Goal: Information Seeking & Learning: Find specific fact

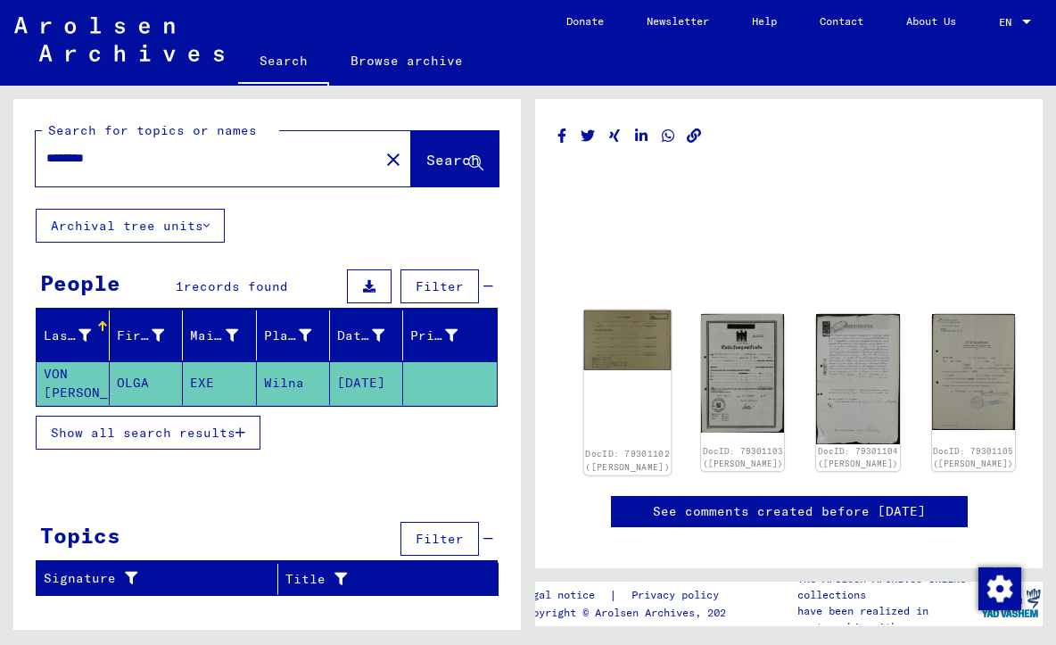
click at [600, 330] on img at bounding box center [627, 340] width 87 height 60
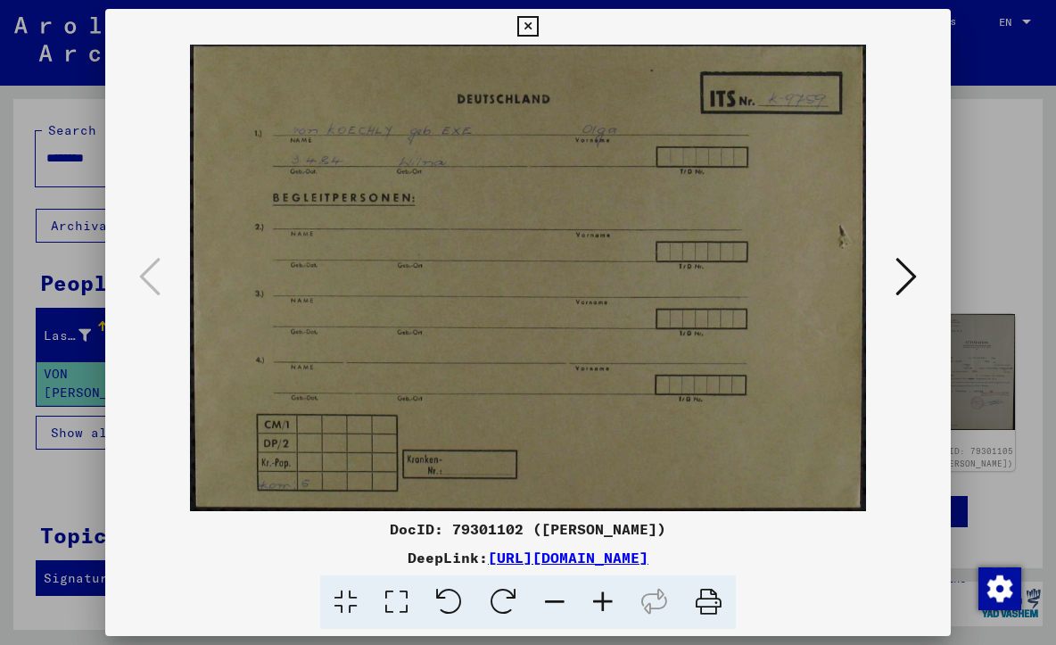
click at [909, 282] on icon at bounding box center [905, 276] width 21 height 43
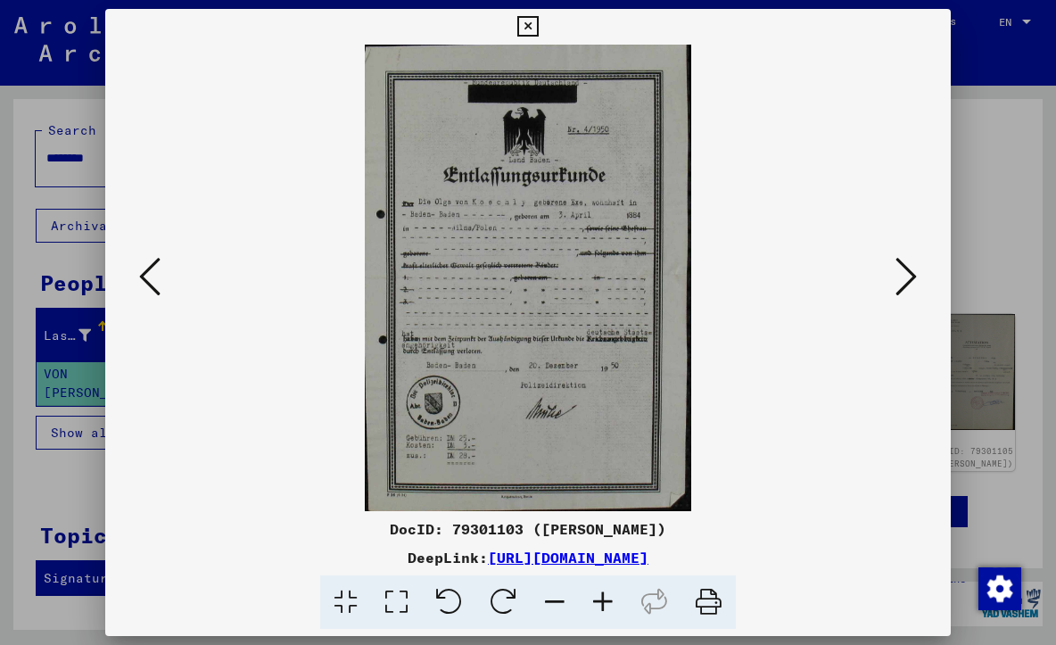
click at [908, 282] on icon at bounding box center [905, 276] width 21 height 43
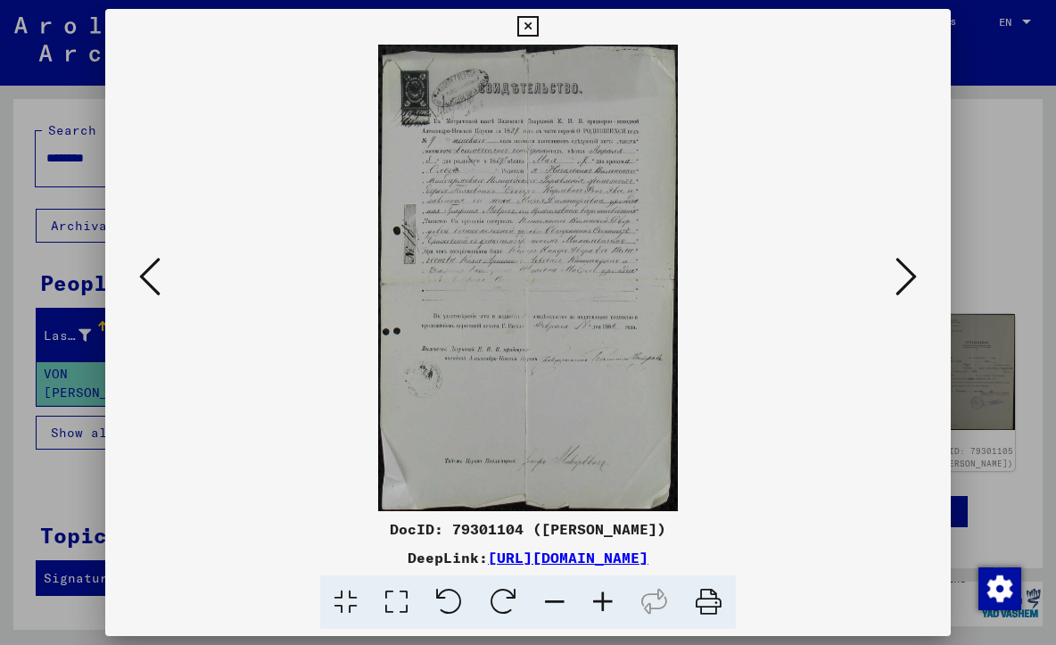
click at [908, 282] on icon at bounding box center [905, 276] width 21 height 43
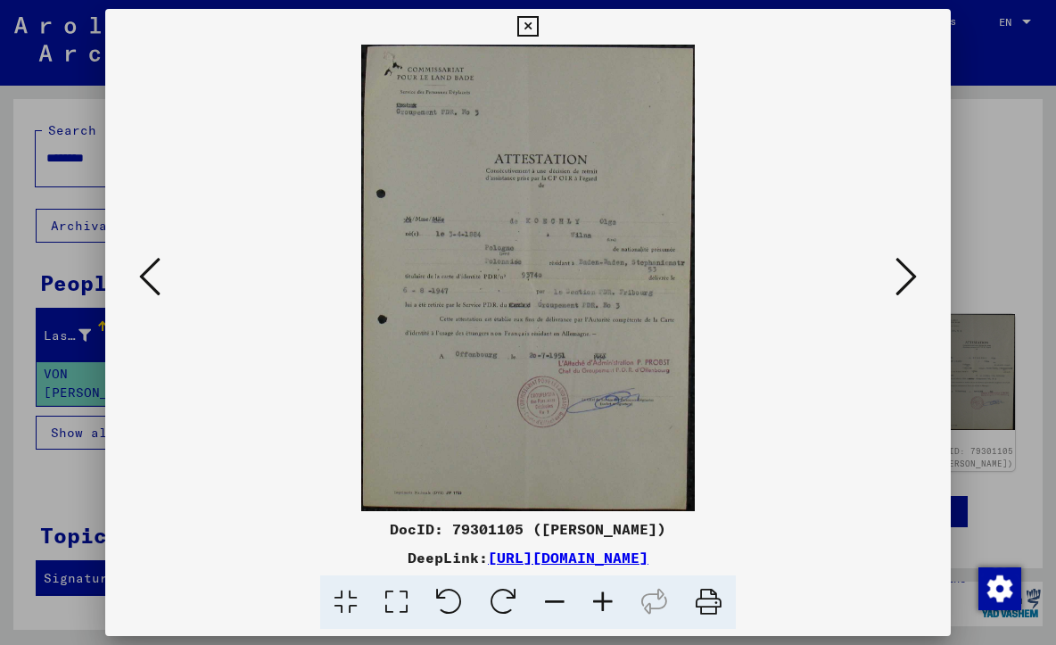
click at [908, 282] on icon at bounding box center [905, 276] width 21 height 43
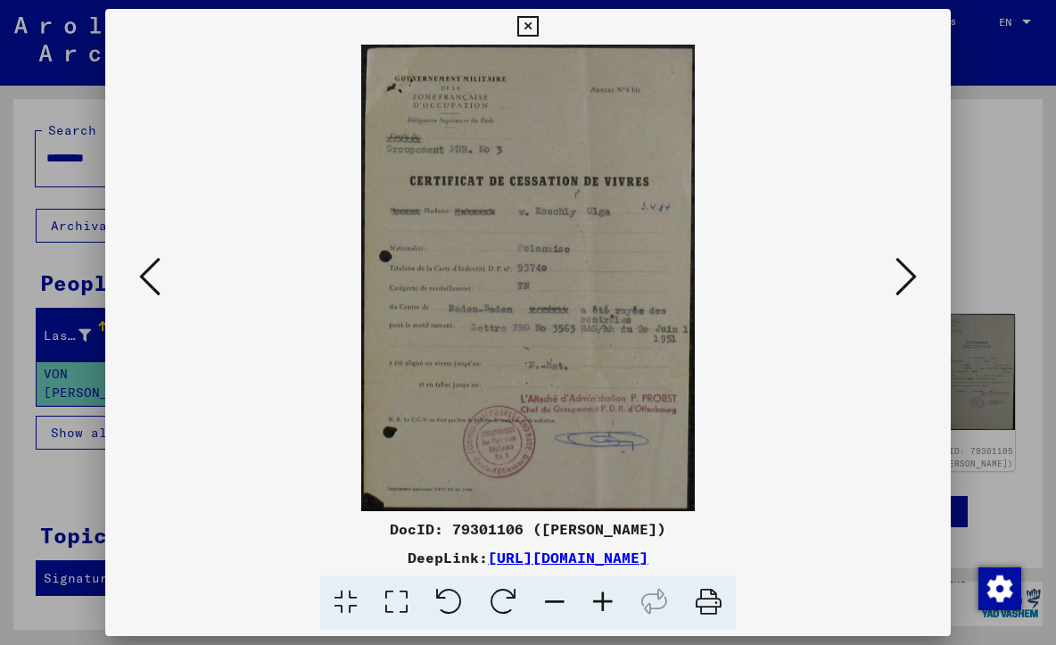
click at [908, 282] on icon at bounding box center [905, 276] width 21 height 43
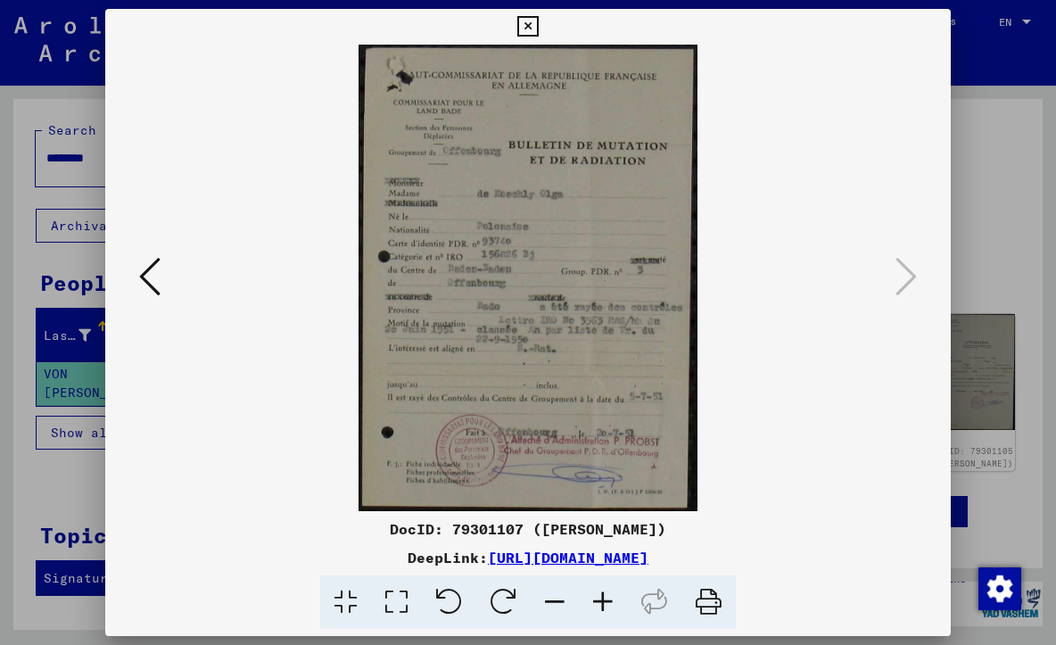
click at [1000, 120] on div at bounding box center [528, 322] width 1056 height 645
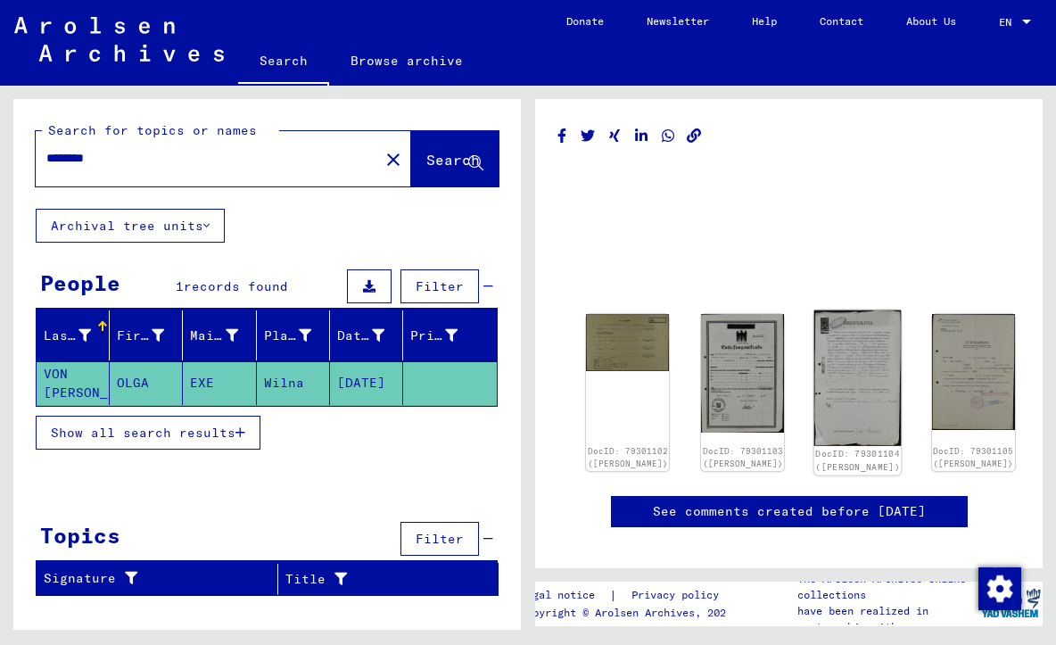
click at [814, 352] on img at bounding box center [857, 378] width 87 height 136
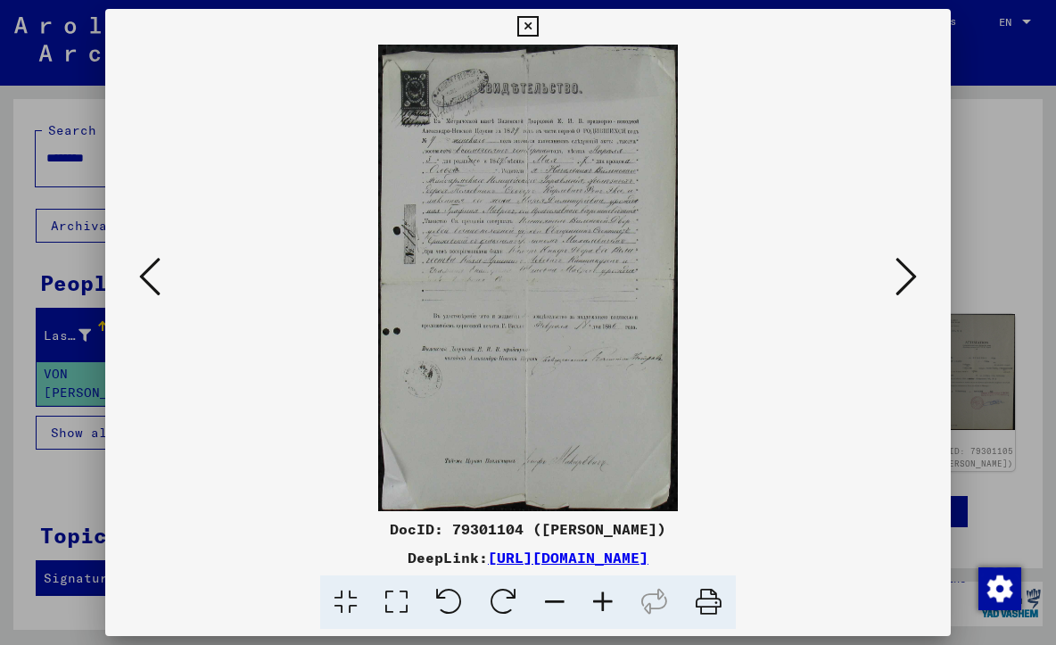
click at [553, 179] on img at bounding box center [527, 278] width 723 height 466
click at [145, 279] on icon at bounding box center [149, 276] width 21 height 43
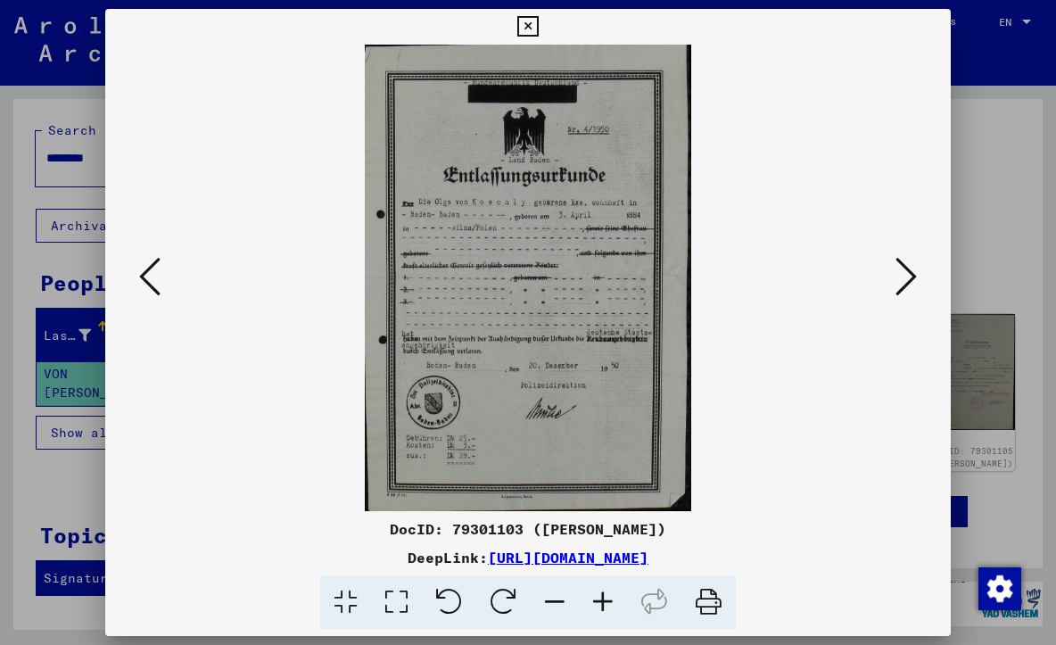
click at [505, 234] on img at bounding box center [527, 278] width 723 height 466
click at [598, 606] on icon at bounding box center [603, 602] width 48 height 54
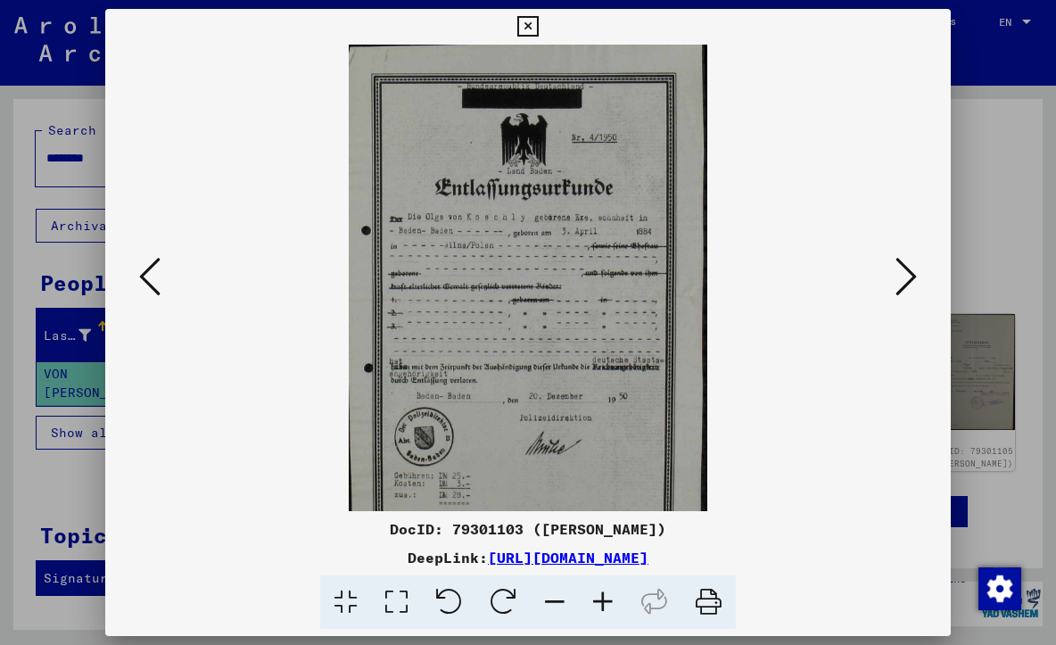
click at [598, 606] on icon at bounding box center [603, 602] width 48 height 54
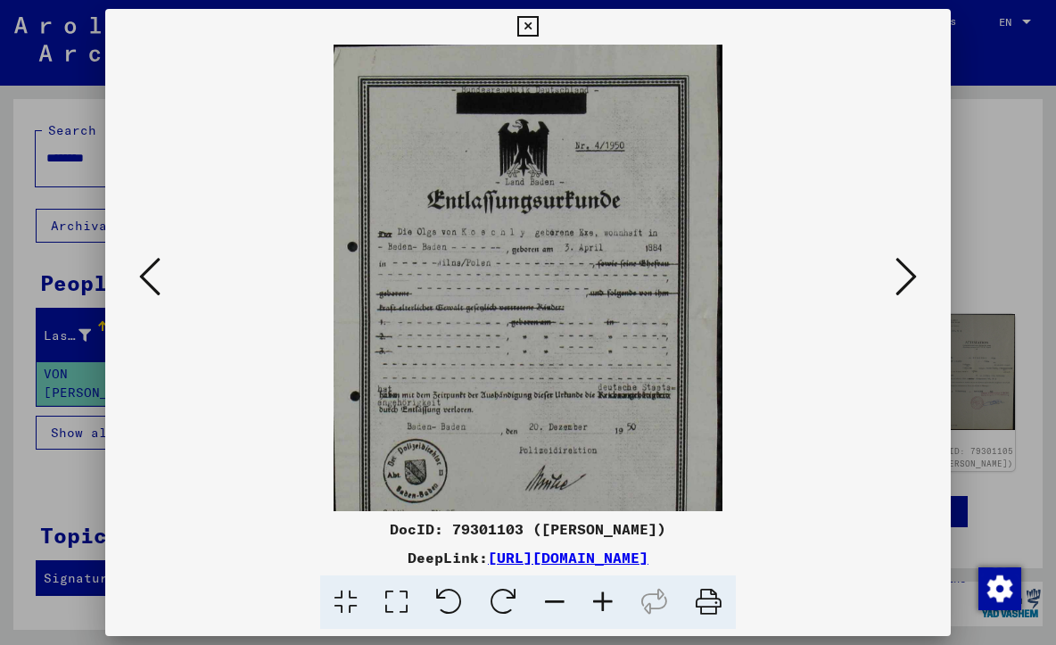
click at [598, 606] on icon at bounding box center [603, 602] width 48 height 54
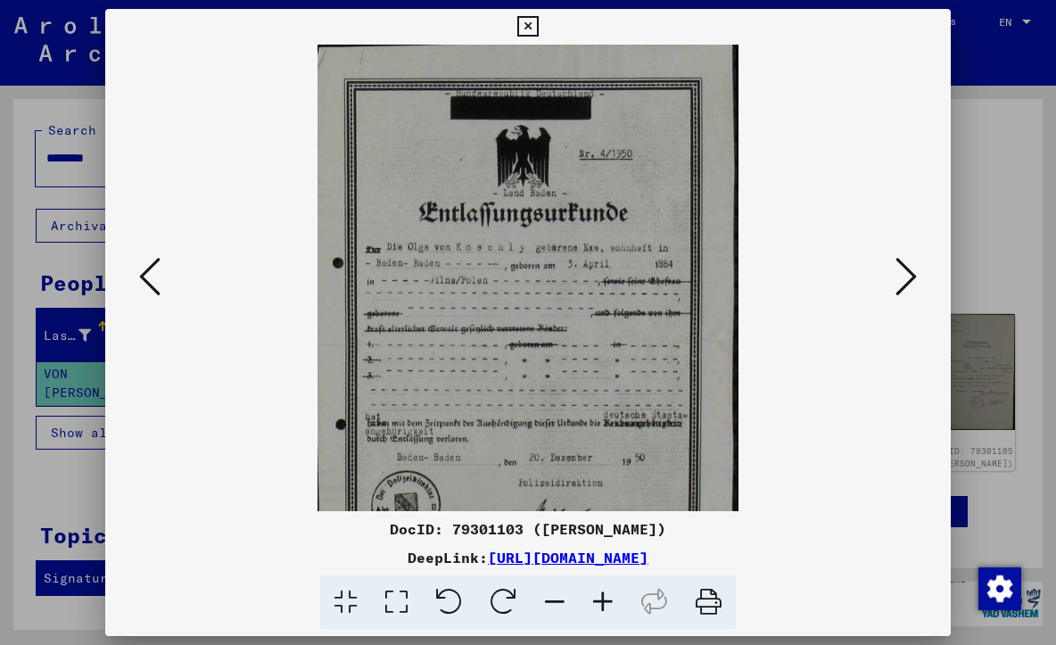
click at [598, 606] on icon at bounding box center [603, 602] width 48 height 54
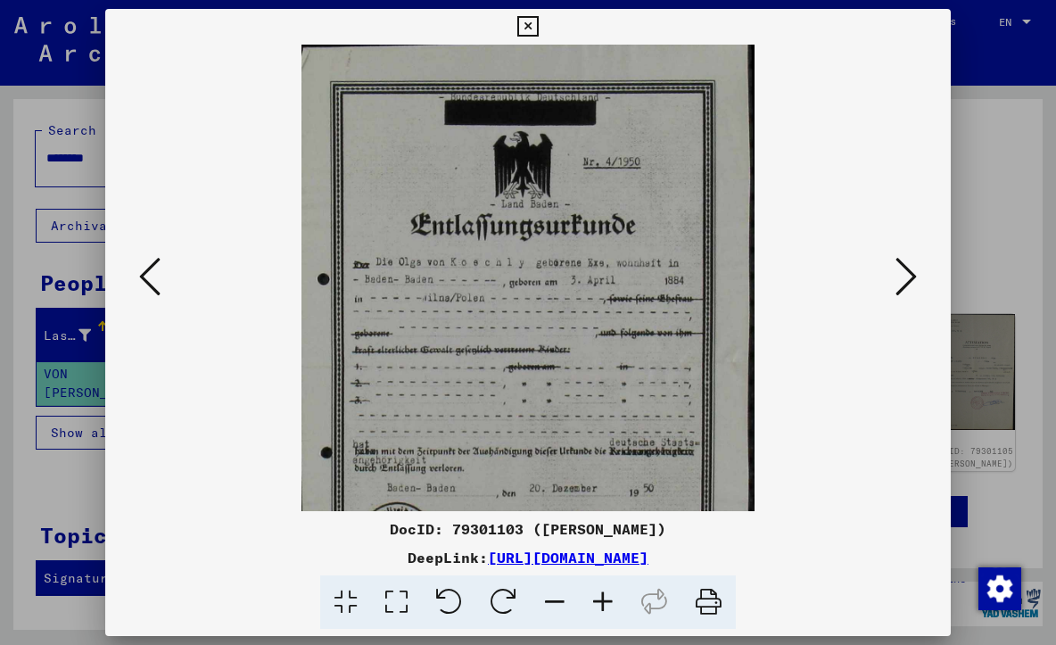
click at [598, 606] on icon at bounding box center [603, 602] width 48 height 54
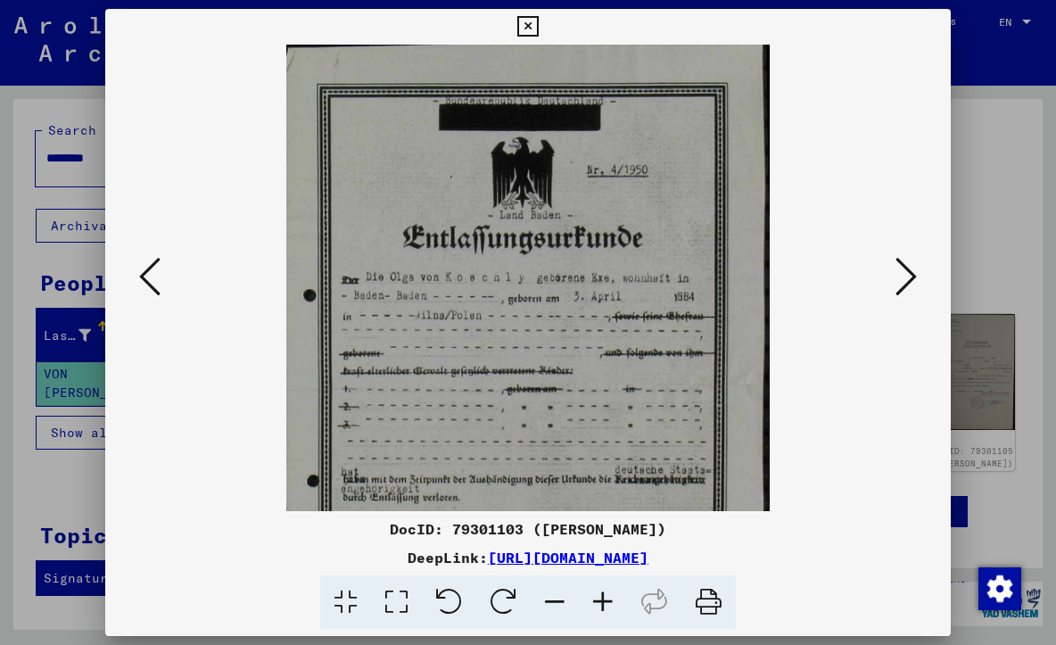
click at [598, 606] on icon at bounding box center [603, 602] width 48 height 54
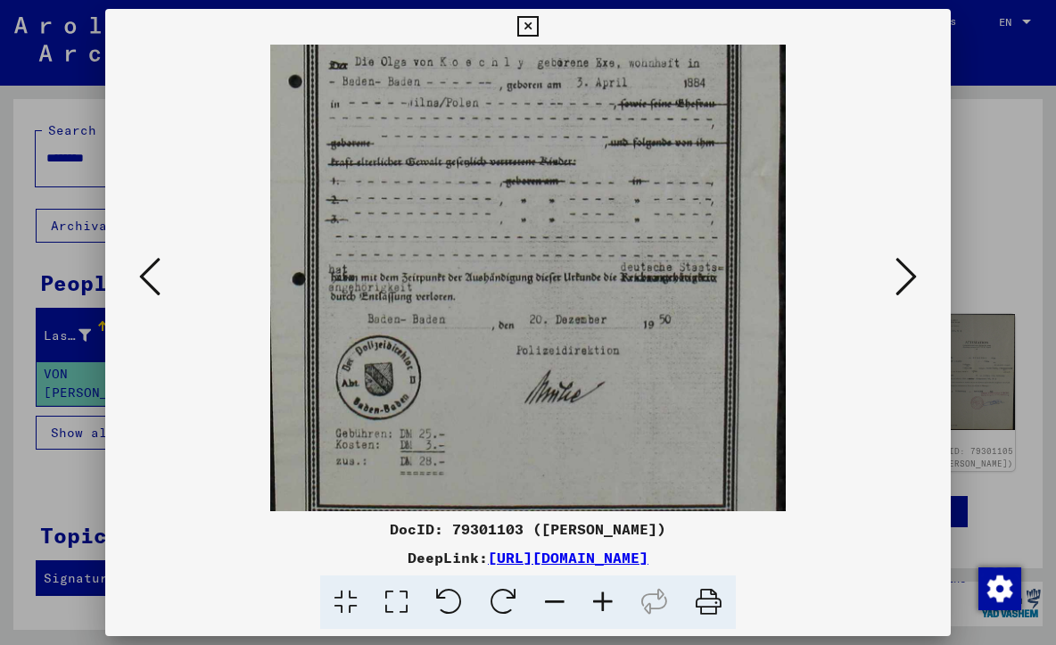
scroll to position [232, 0]
drag, startPoint x: 571, startPoint y: 438, endPoint x: 557, endPoint y: 208, distance: 230.5
click at [557, 208] on img at bounding box center [527, 180] width 515 height 734
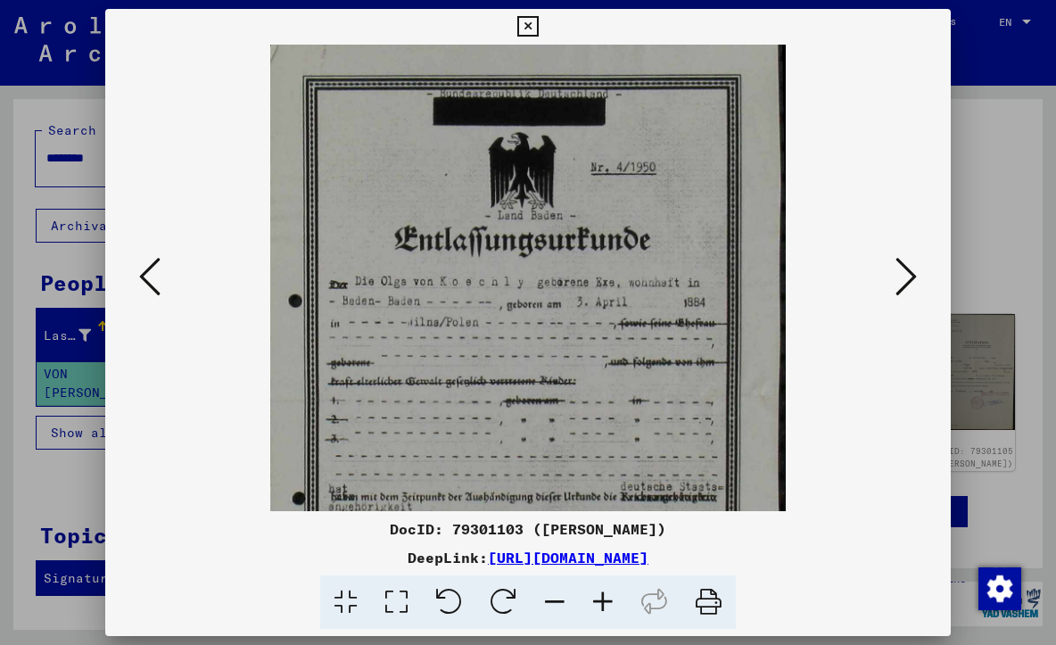
scroll to position [8, 0]
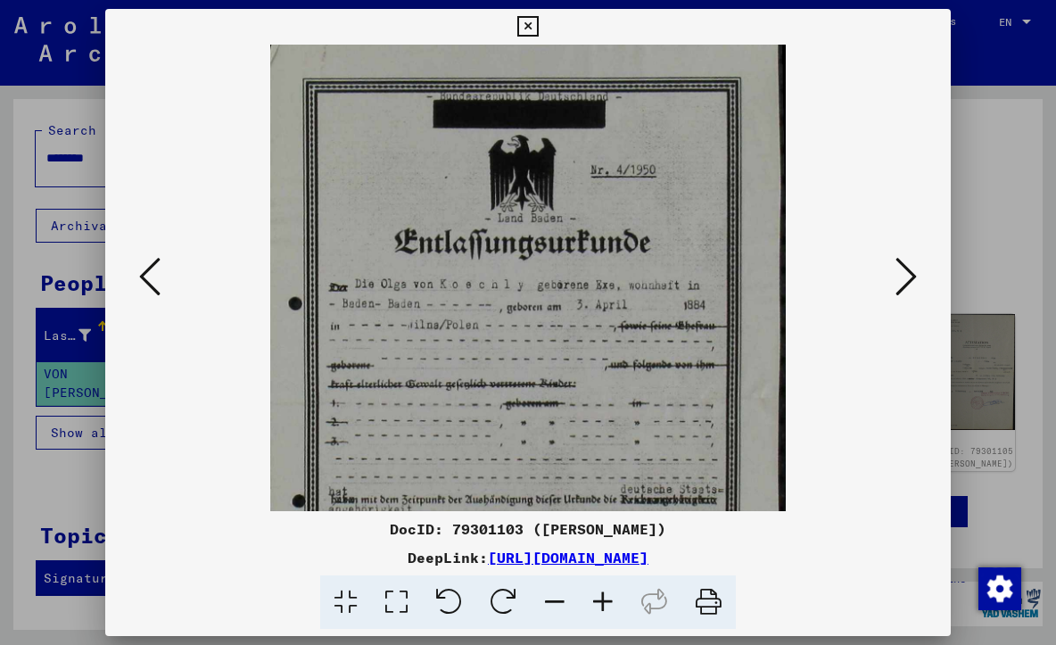
drag, startPoint x: 532, startPoint y: 225, endPoint x: 511, endPoint y: 464, distance: 239.9
click at [511, 464] on img at bounding box center [527, 404] width 515 height 734
click at [902, 285] on icon at bounding box center [905, 276] width 21 height 43
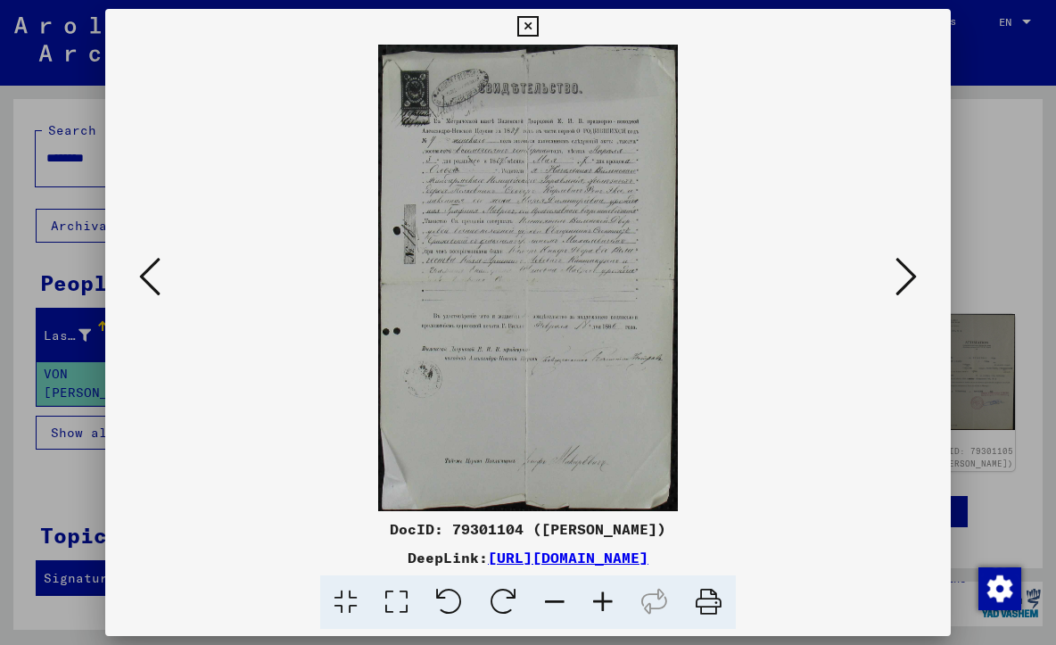
scroll to position [0, 0]
click at [902, 285] on icon at bounding box center [905, 276] width 21 height 43
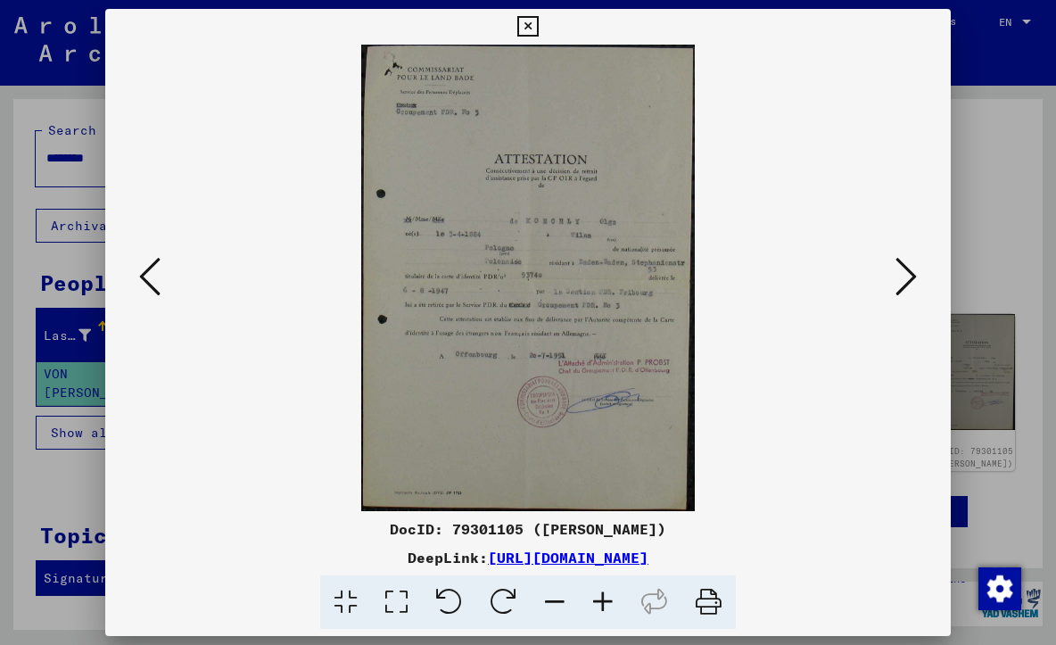
click at [595, 247] on img at bounding box center [528, 278] width 334 height 466
click at [600, 603] on icon at bounding box center [603, 602] width 48 height 54
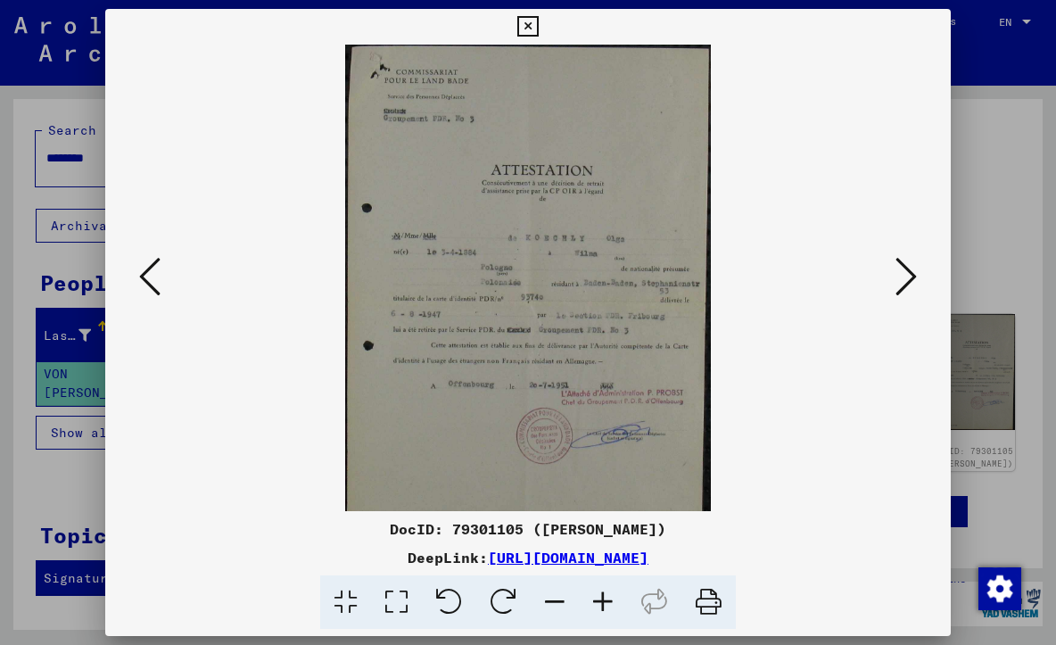
click at [600, 603] on icon at bounding box center [603, 602] width 48 height 54
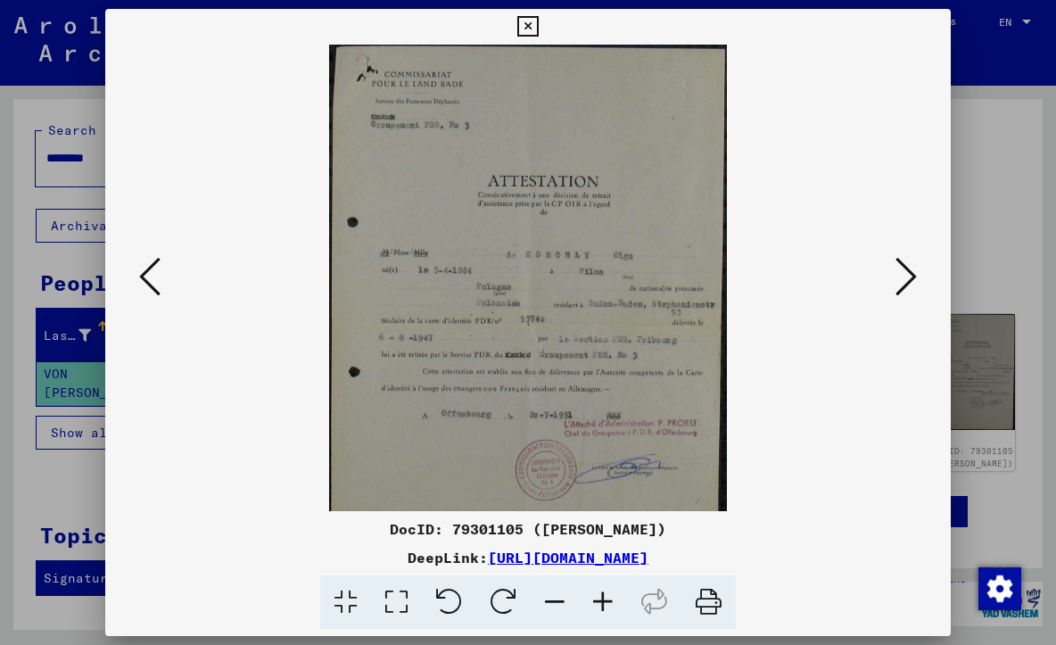
click at [600, 603] on icon at bounding box center [603, 602] width 48 height 54
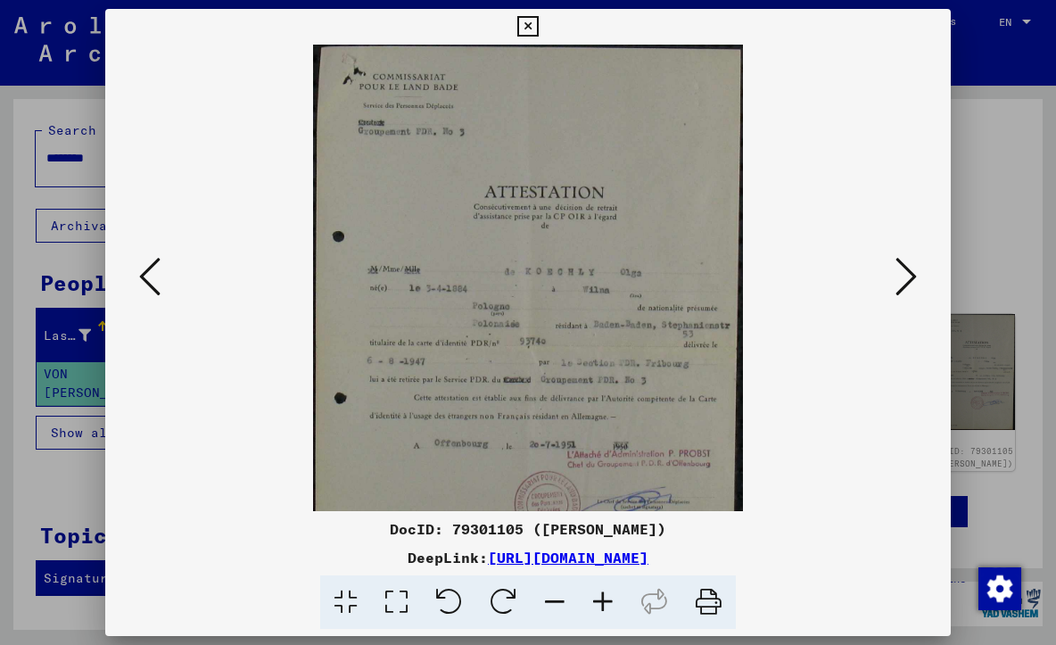
click at [600, 603] on icon at bounding box center [603, 602] width 48 height 54
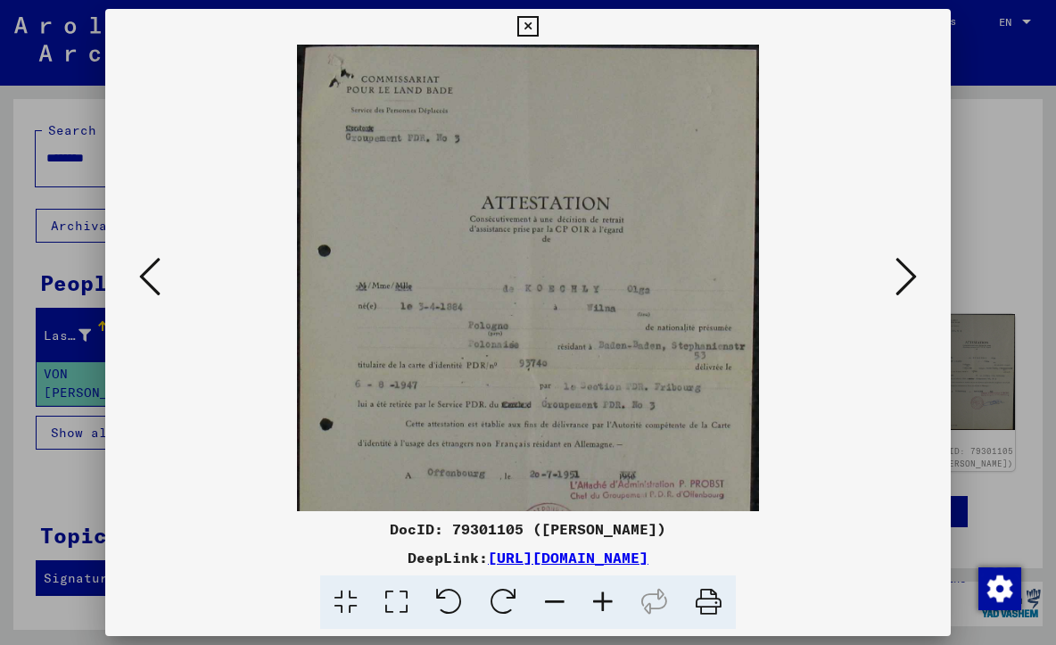
click at [600, 603] on icon at bounding box center [603, 602] width 48 height 54
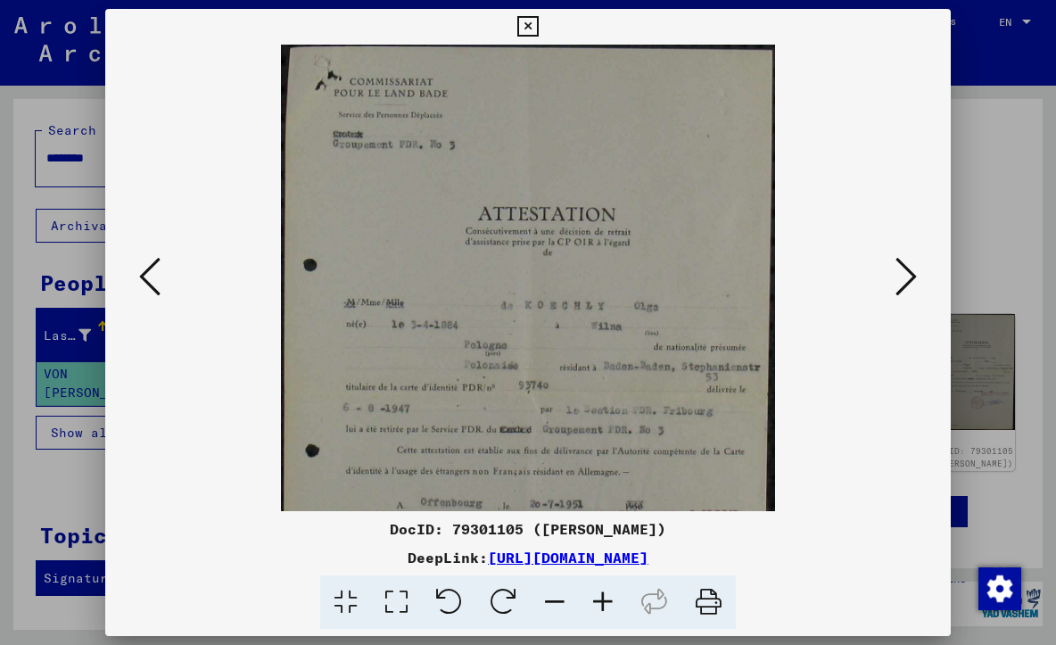
click at [600, 603] on icon at bounding box center [603, 602] width 48 height 54
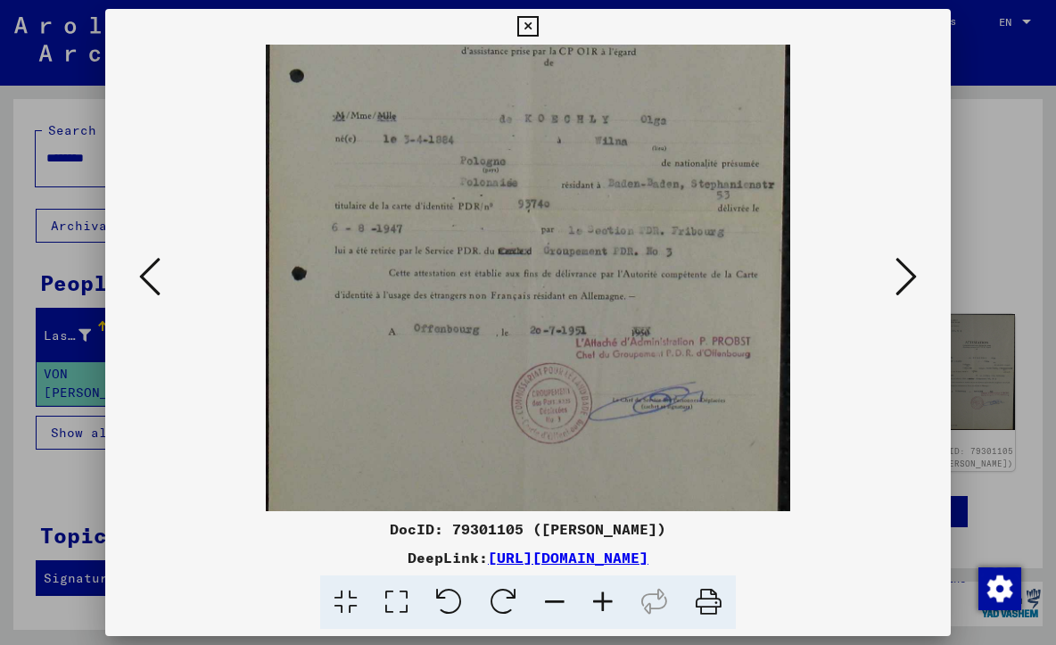
scroll to position [204, 0]
drag, startPoint x: 590, startPoint y: 445, endPoint x: 574, endPoint y: 243, distance: 203.1
click at [574, 243] on img at bounding box center [528, 207] width 525 height 734
click at [906, 274] on icon at bounding box center [905, 276] width 21 height 43
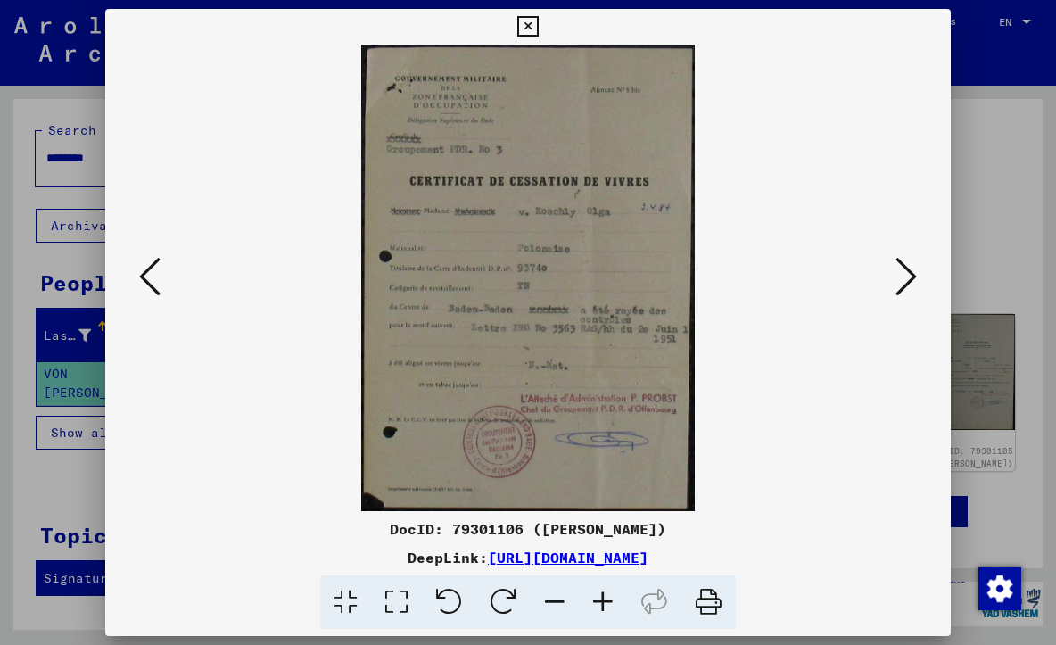
scroll to position [0, 0]
click at [543, 216] on img at bounding box center [528, 278] width 334 height 466
click at [907, 285] on icon at bounding box center [905, 276] width 21 height 43
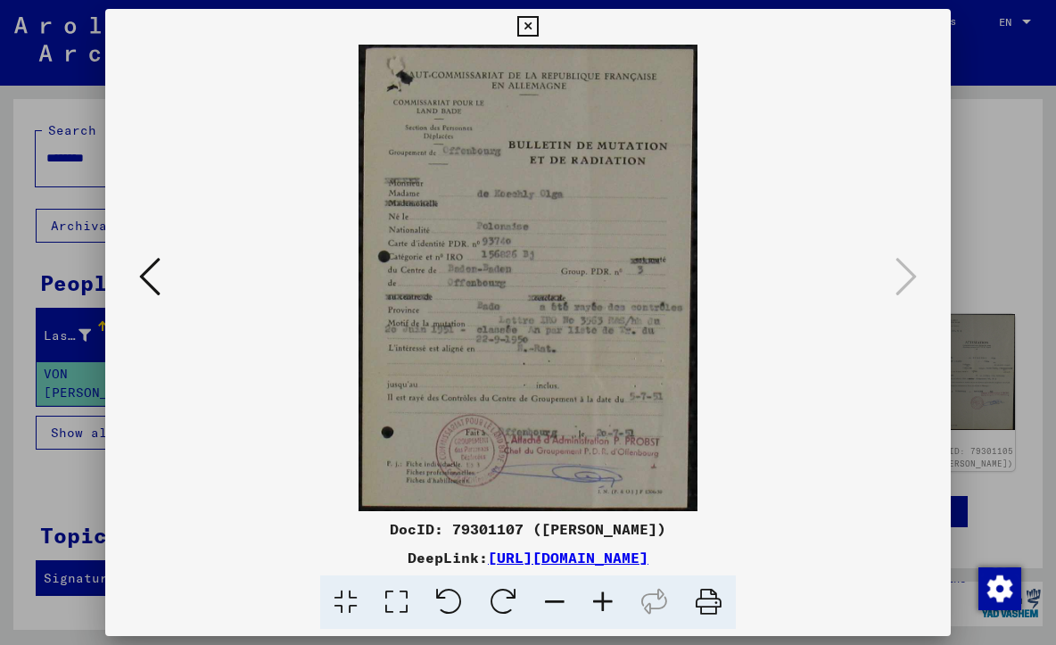
click at [973, 169] on div at bounding box center [528, 322] width 1056 height 645
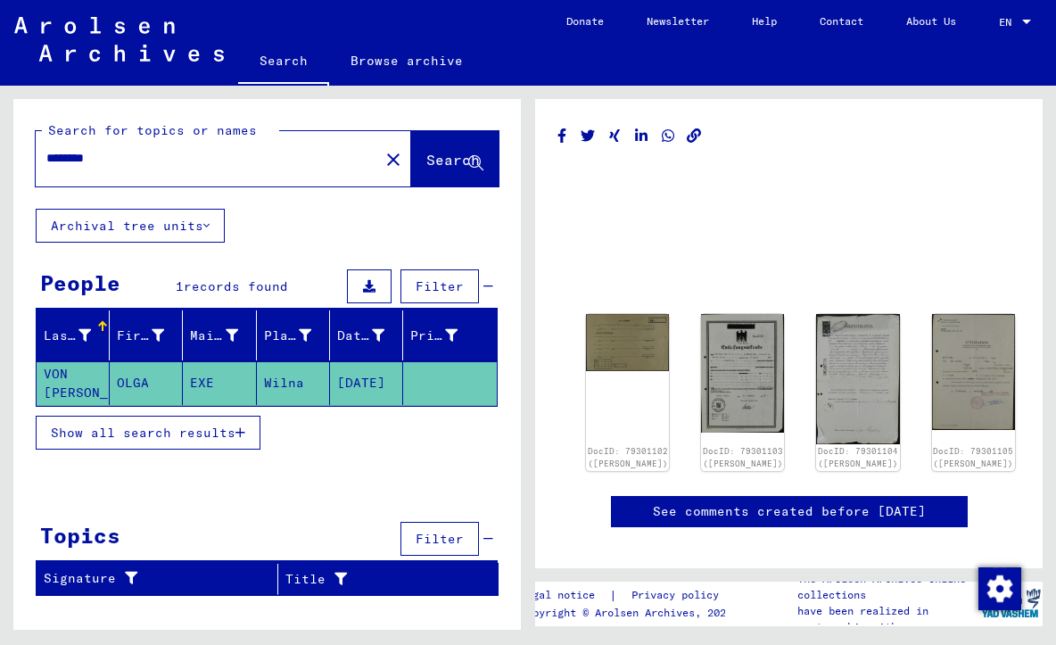
drag, startPoint x: 100, startPoint y: 395, endPoint x: 36, endPoint y: 392, distance: 64.3
click at [37, 392] on mat-cell "VON [PERSON_NAME]" at bounding box center [73, 383] width 73 height 44
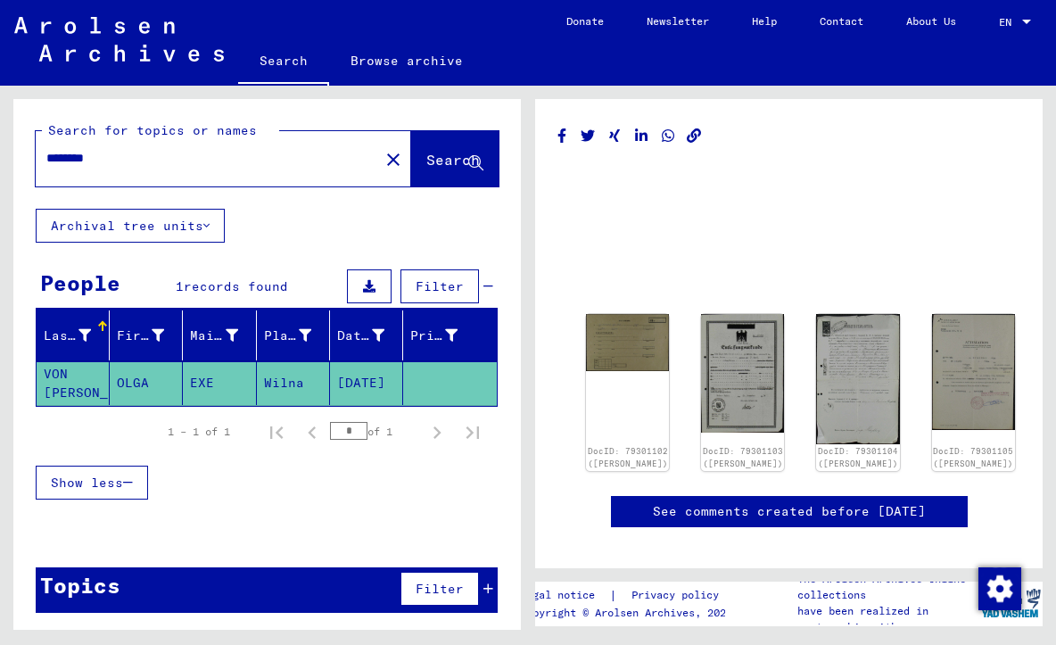
drag, startPoint x: 133, startPoint y: 161, endPoint x: -87, endPoint y: 135, distance: 220.9
click at [0, 135] on html "Search Browse archive Donate Newsletter Help Contact About Us Search Browse arc…" at bounding box center [528, 322] width 1056 height 645
paste input "text"
type input "*******"
click at [464, 161] on span "Search" at bounding box center [453, 160] width 54 height 18
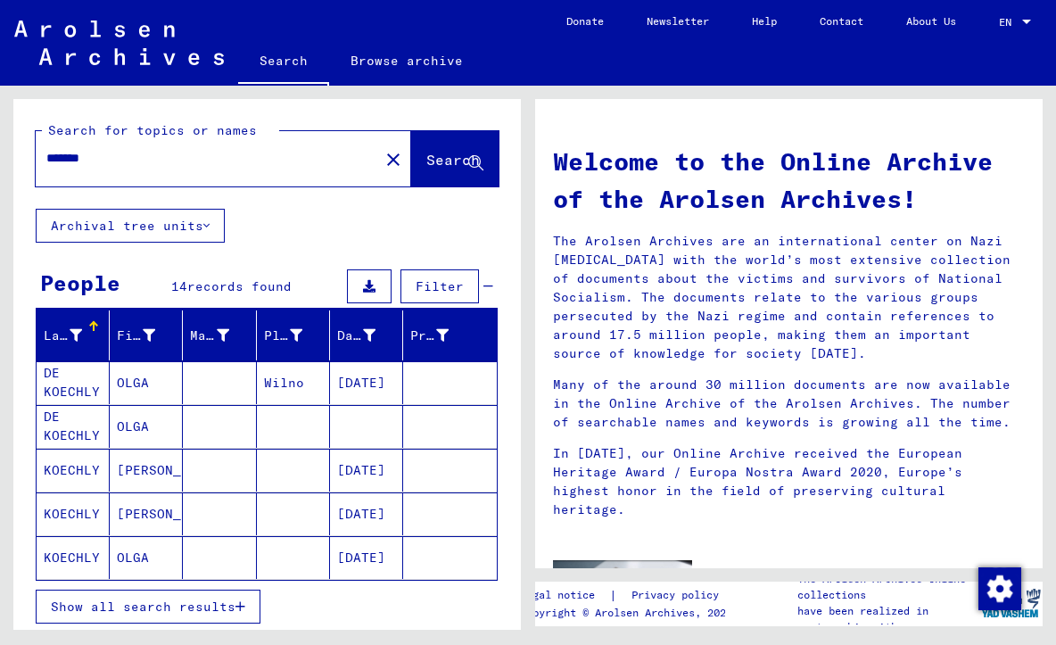
click at [75, 389] on mat-cell "DE KOECHLY" at bounding box center [73, 382] width 73 height 43
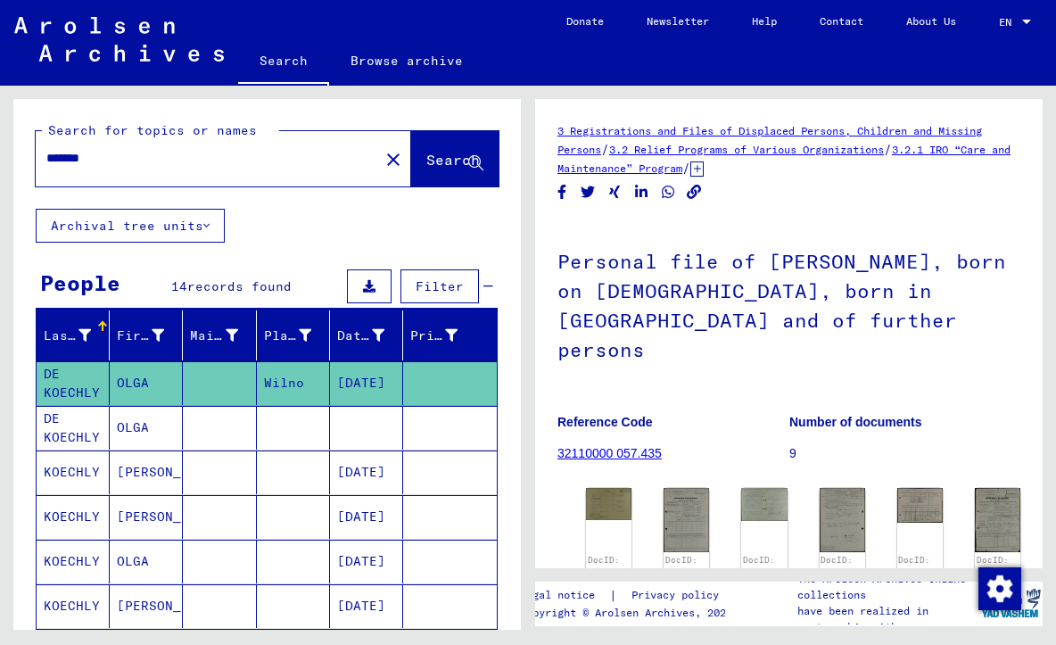
click at [82, 433] on mat-cell "DE KOECHLY" at bounding box center [73, 428] width 73 height 44
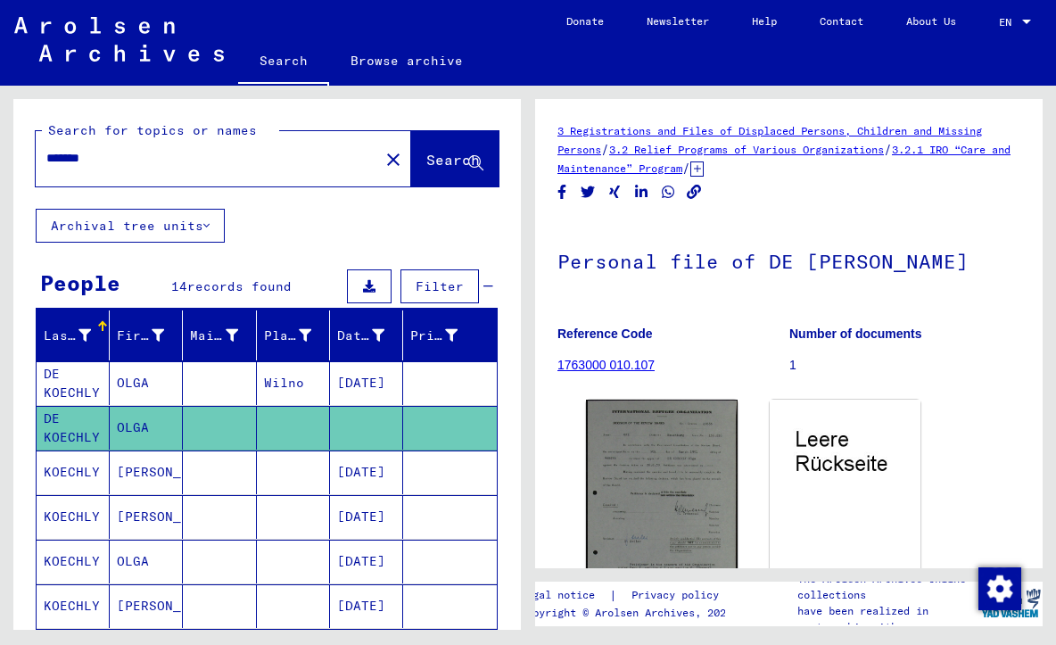
click at [83, 477] on mat-cell "KOECHLY" at bounding box center [73, 472] width 73 height 44
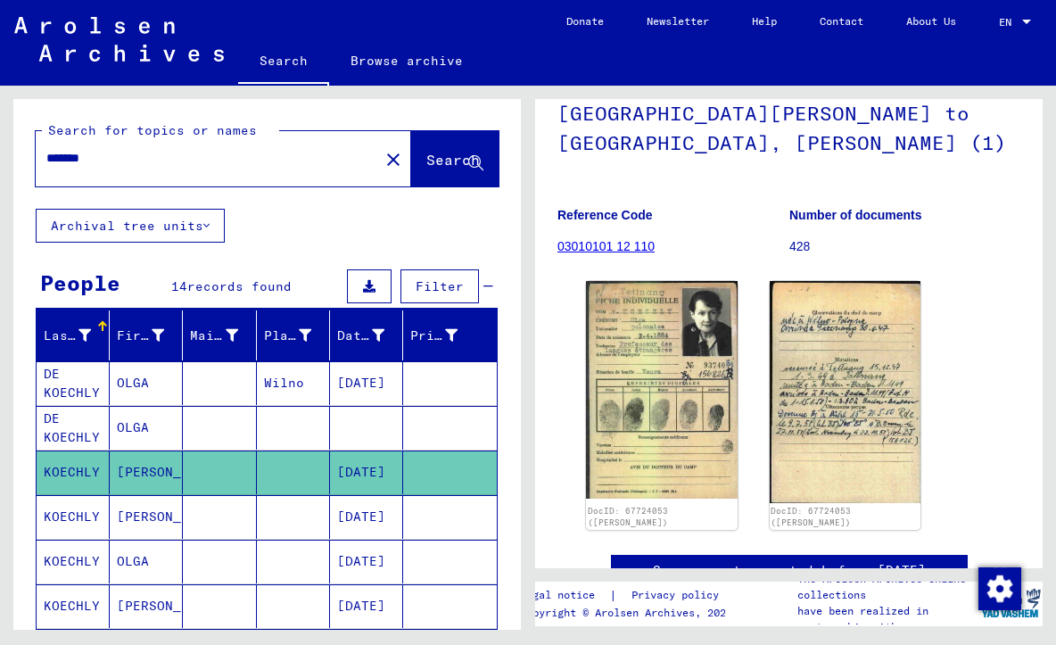
scroll to position [179, 0]
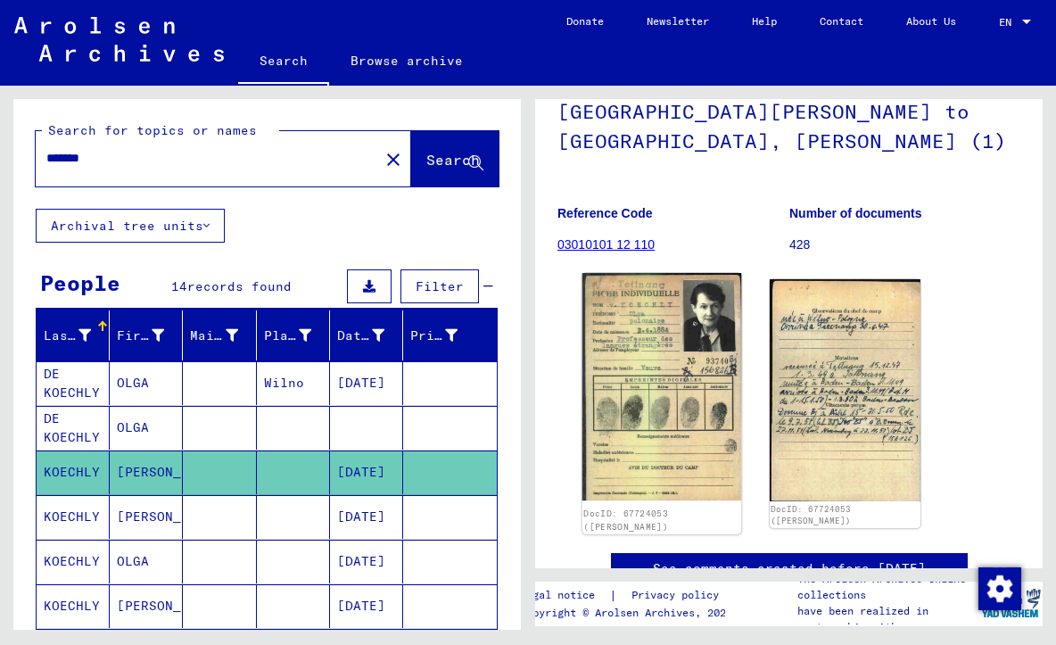
click at [652, 322] on img at bounding box center [661, 387] width 159 height 228
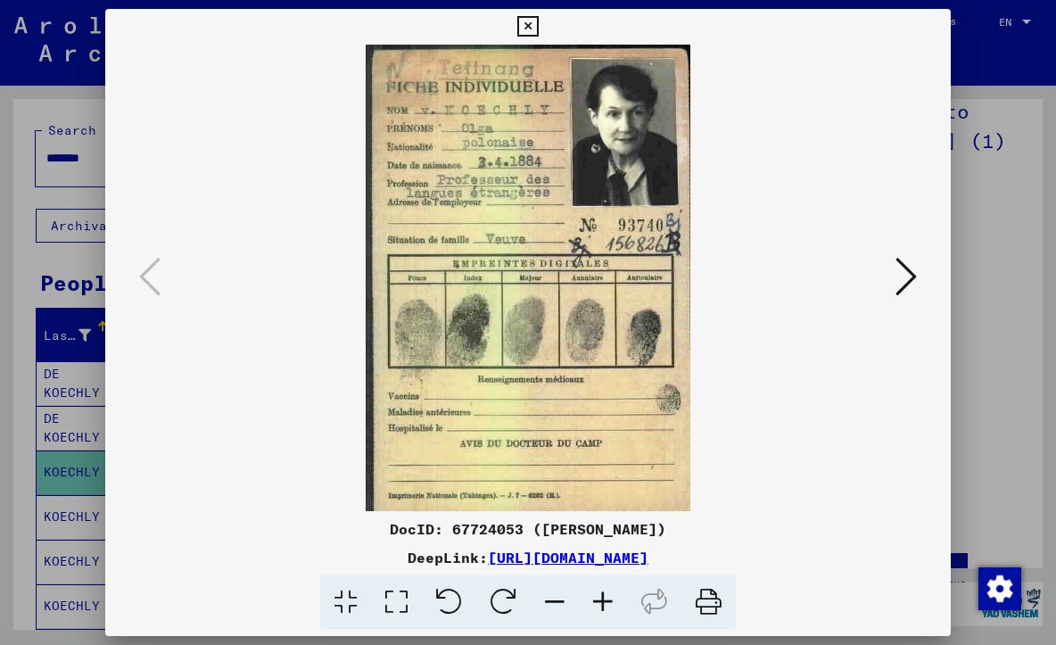
click at [911, 279] on icon at bounding box center [905, 276] width 21 height 43
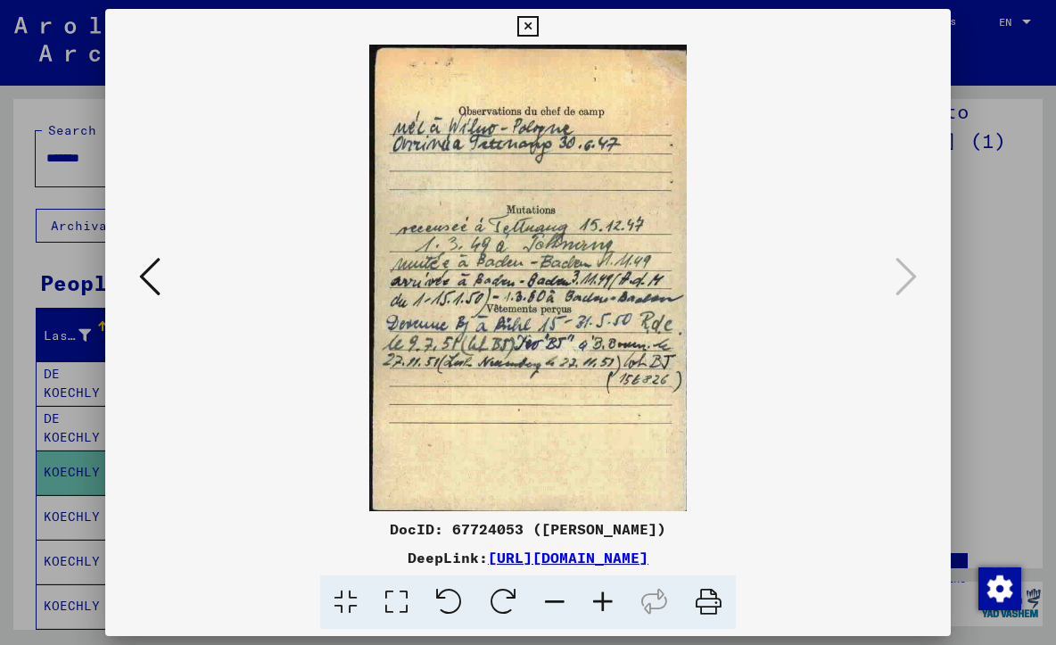
click at [994, 146] on div at bounding box center [528, 322] width 1056 height 645
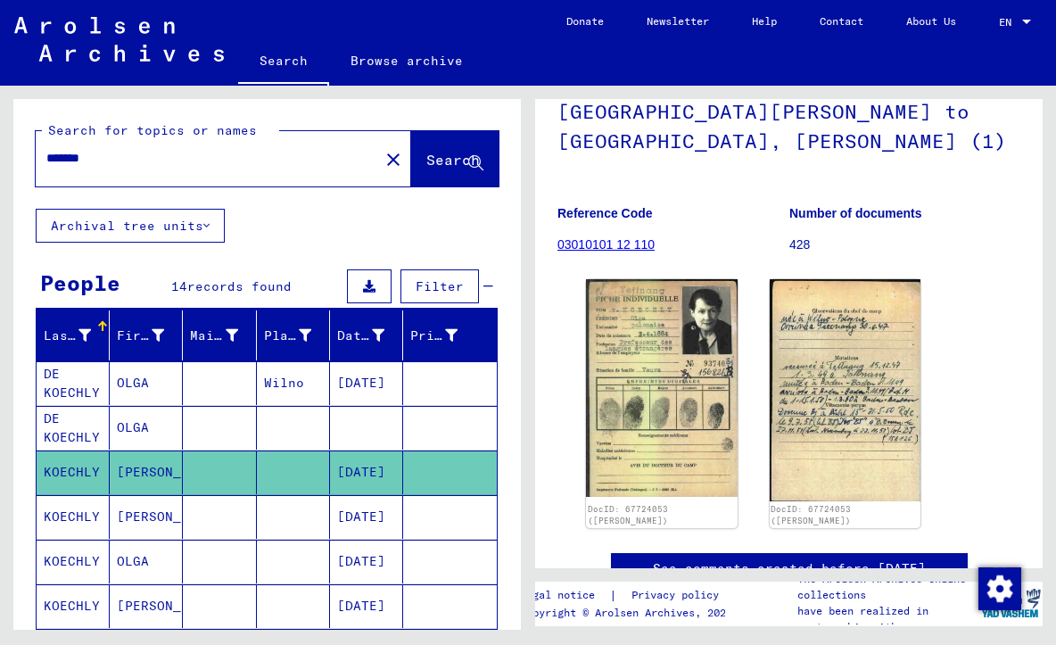
click at [67, 510] on mat-cell "KOECHLY" at bounding box center [73, 517] width 73 height 44
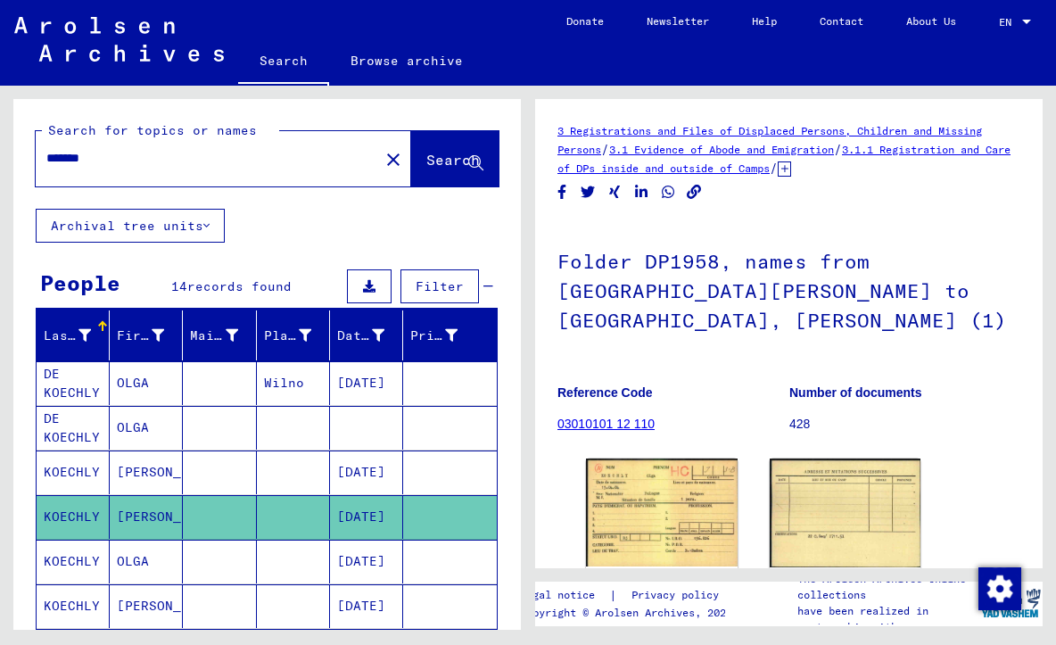
click at [77, 570] on icon at bounding box center [74, 573] width 45 height 71
click at [76, 557] on icon at bounding box center [74, 573] width 45 height 71
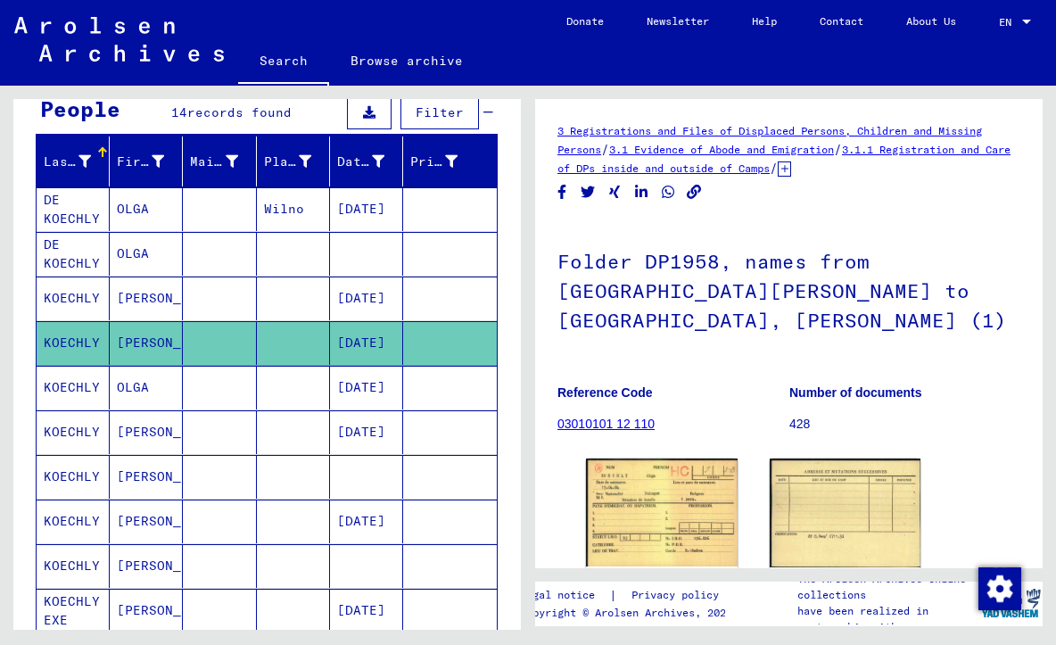
scroll to position [207, 0]
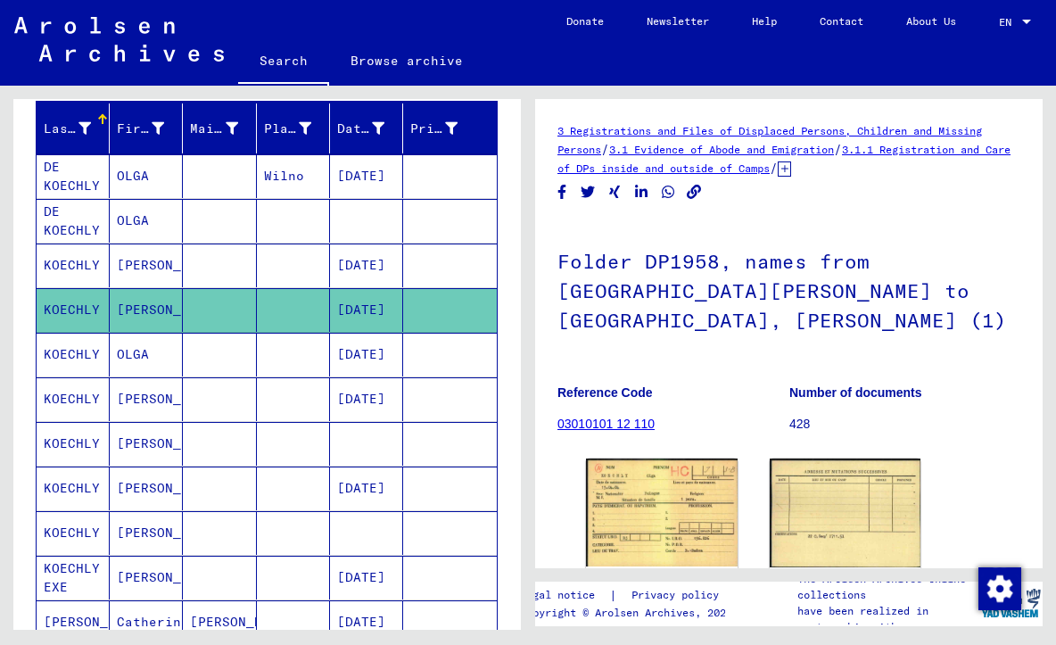
click at [55, 357] on mat-cell "KOECHLY" at bounding box center [73, 355] width 73 height 44
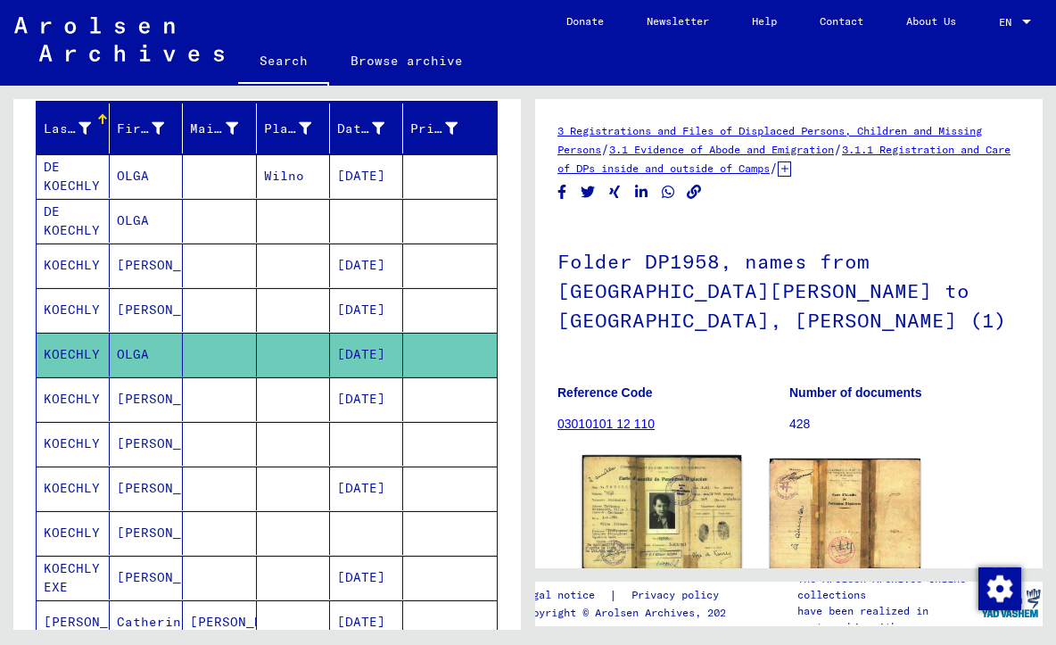
click at [667, 498] on img at bounding box center [661, 512] width 159 height 115
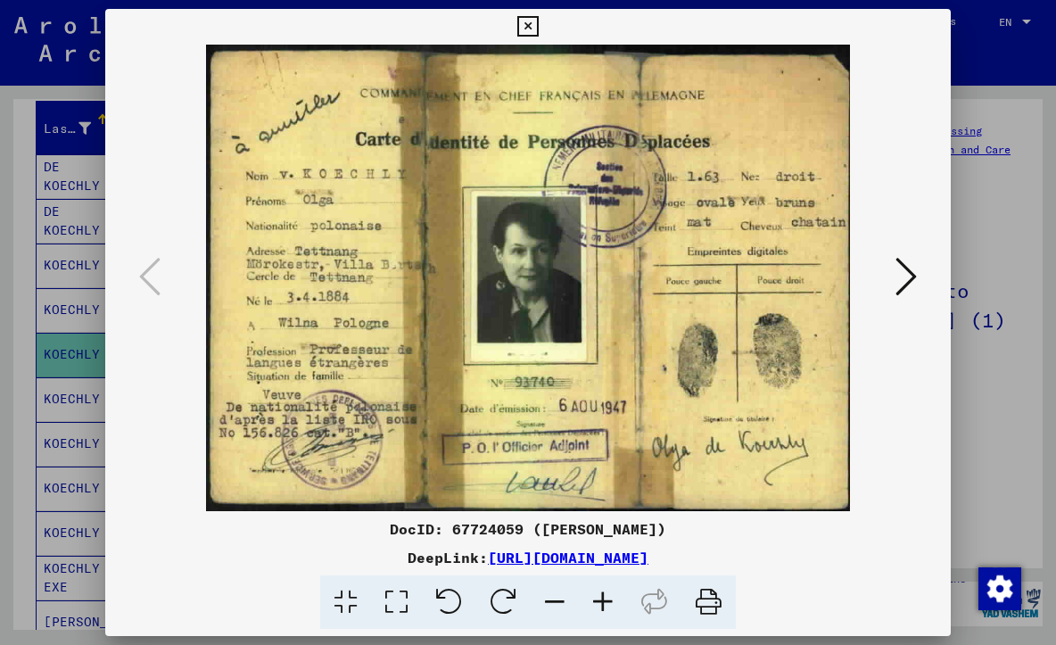
click at [911, 275] on icon at bounding box center [905, 276] width 21 height 43
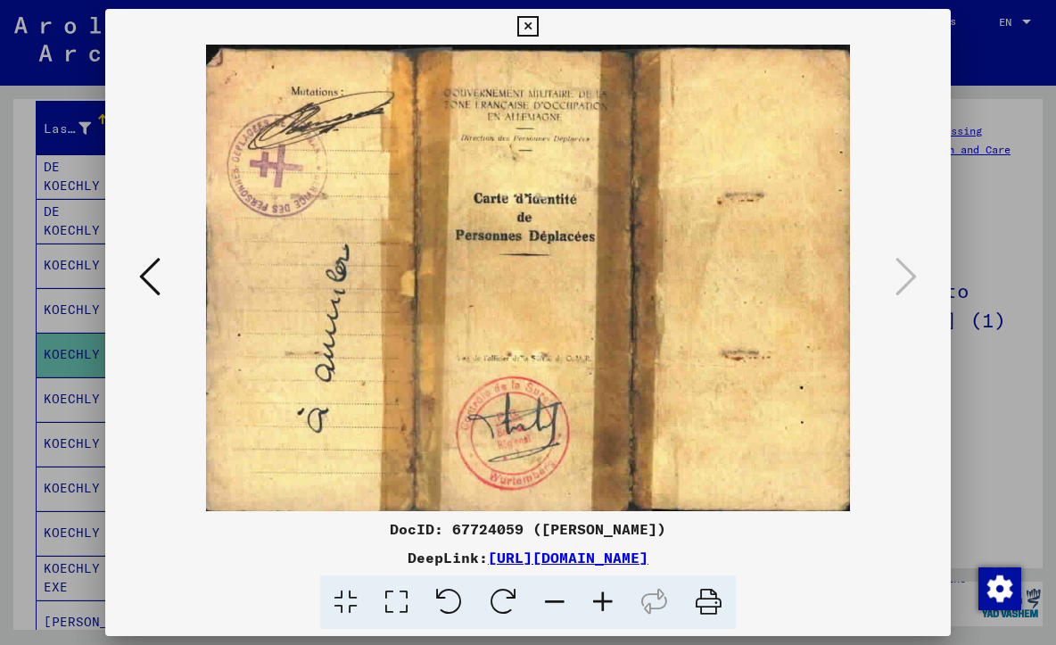
click at [985, 353] on div at bounding box center [528, 322] width 1056 height 645
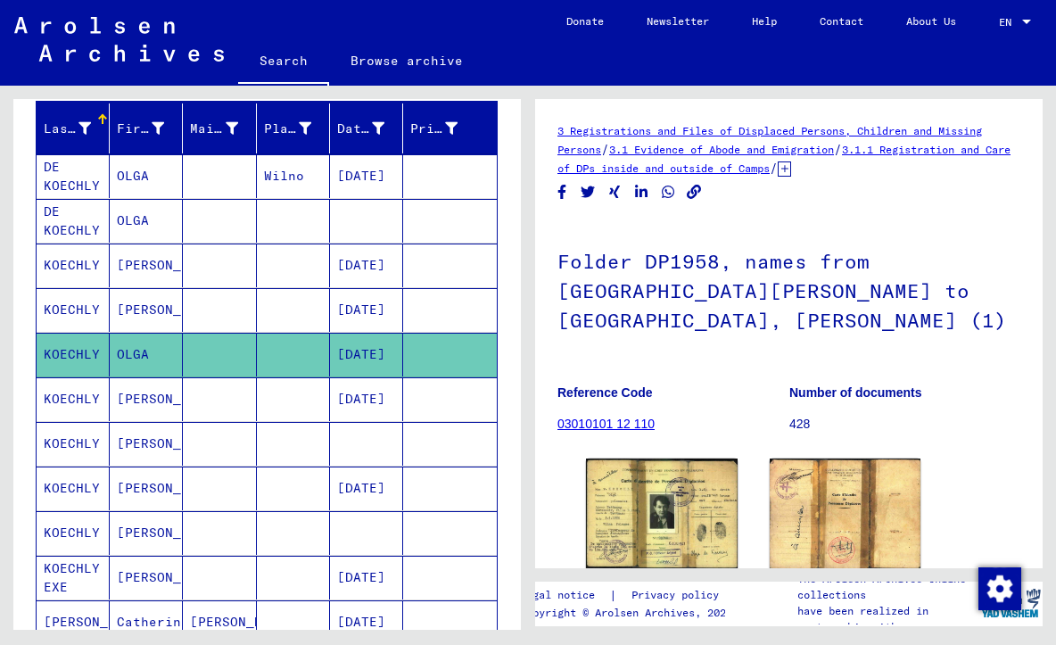
click at [71, 396] on mat-cell "KOECHLY" at bounding box center [73, 399] width 73 height 44
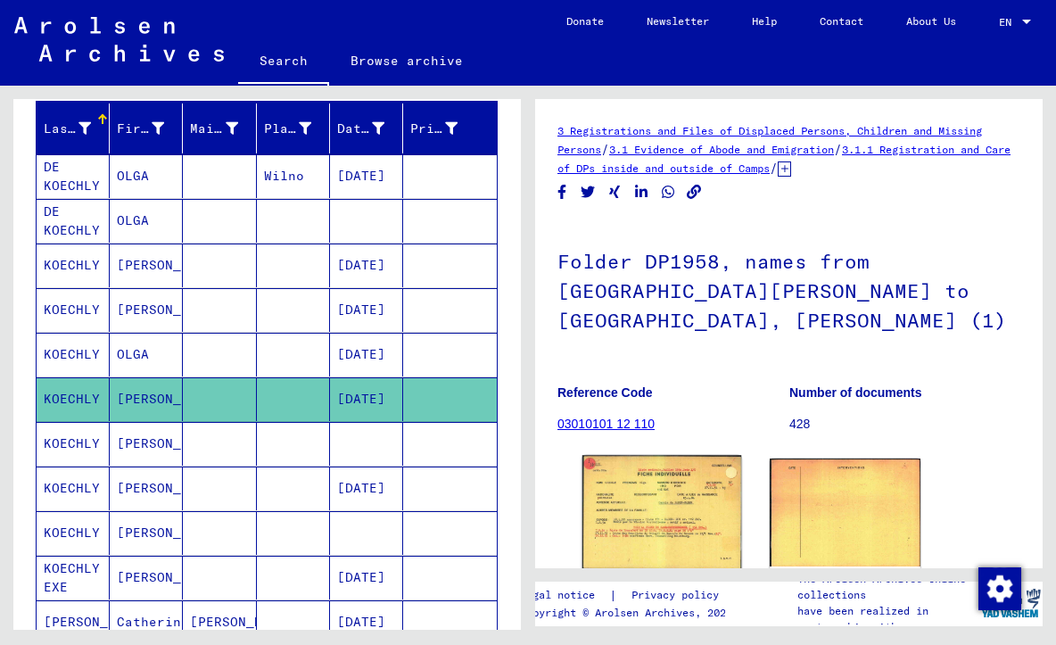
click at [680, 491] on img at bounding box center [661, 511] width 159 height 113
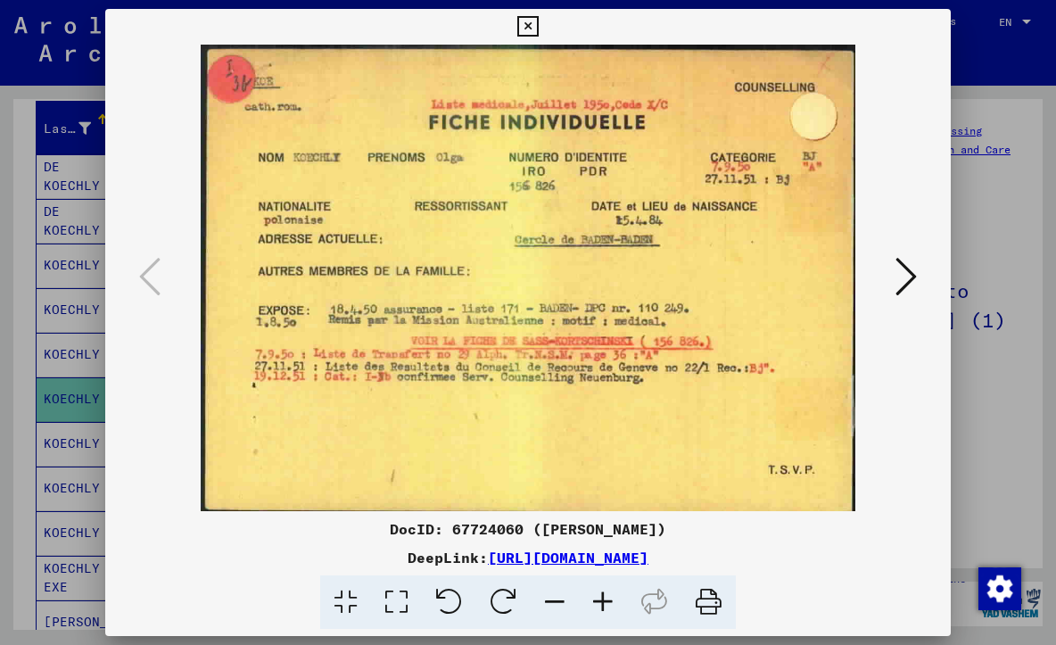
click at [909, 284] on icon at bounding box center [905, 276] width 21 height 43
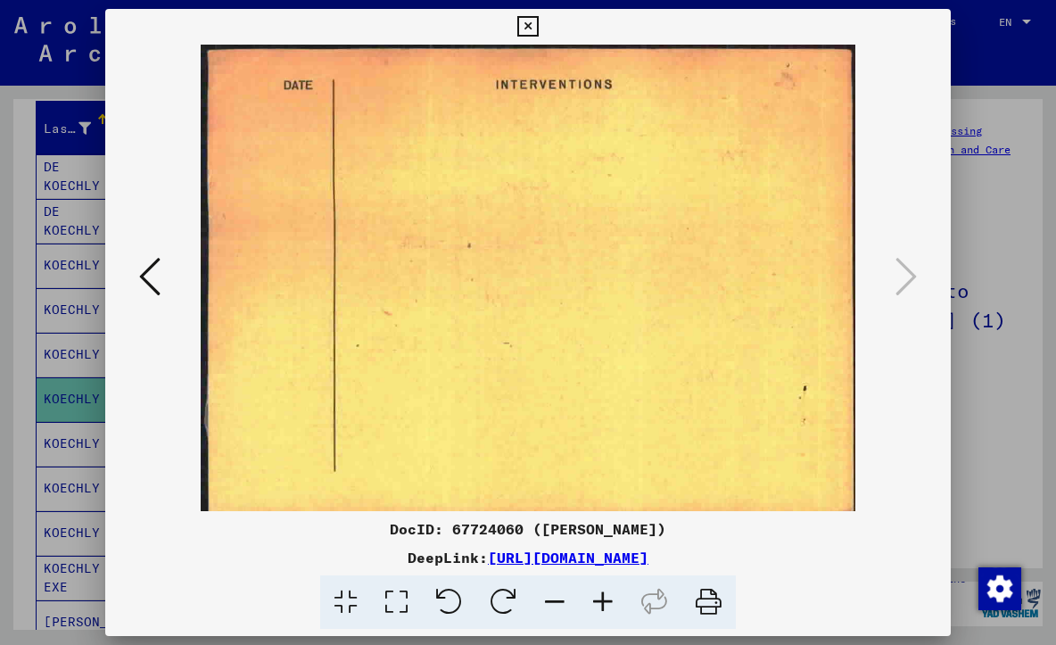
click at [1017, 401] on div at bounding box center [528, 322] width 1056 height 645
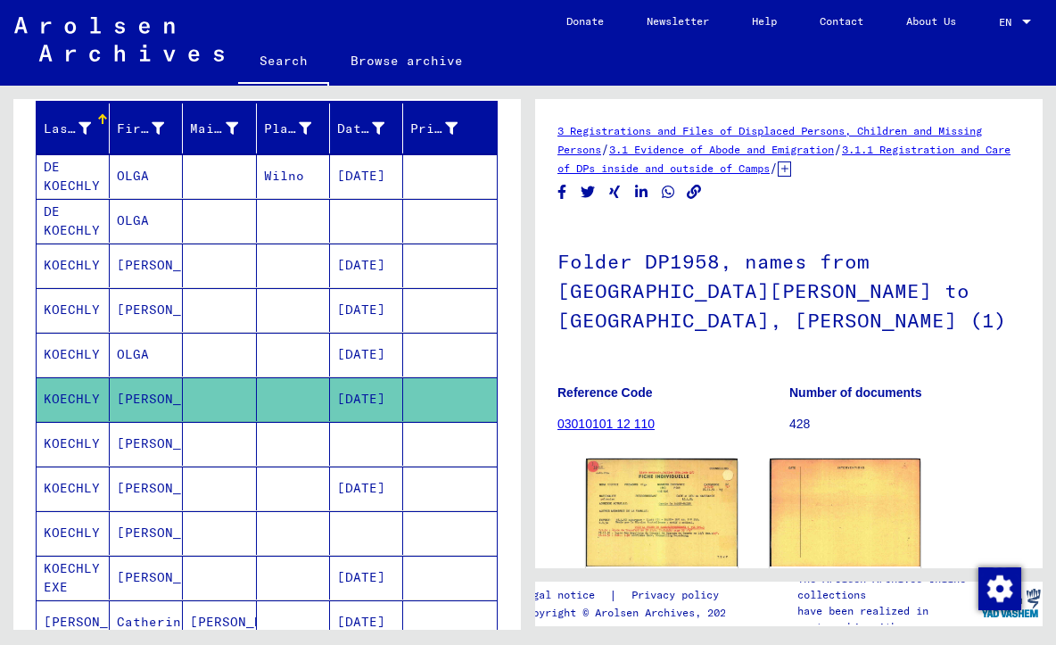
click at [82, 441] on mat-cell "KOECHLY" at bounding box center [73, 444] width 73 height 44
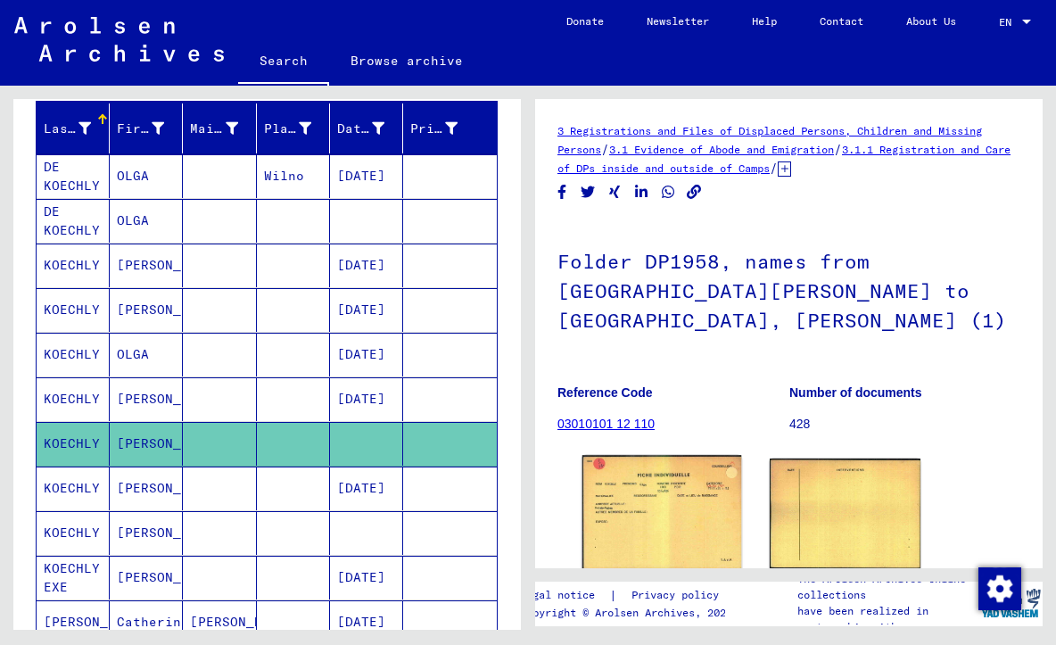
click at [666, 503] on img at bounding box center [661, 512] width 159 height 114
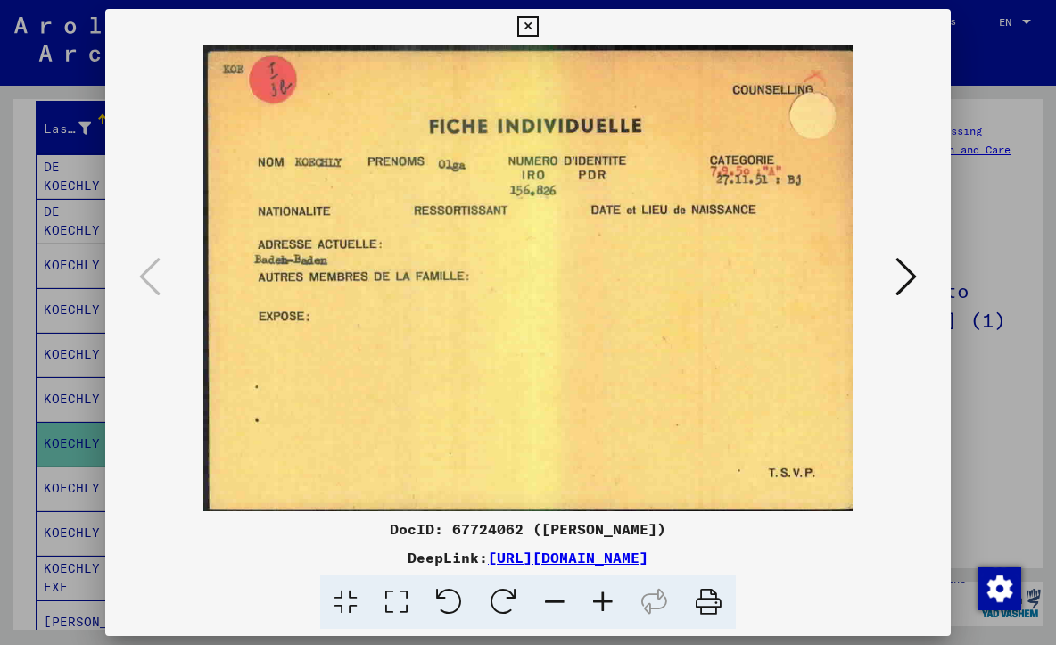
click at [907, 275] on icon at bounding box center [905, 276] width 21 height 43
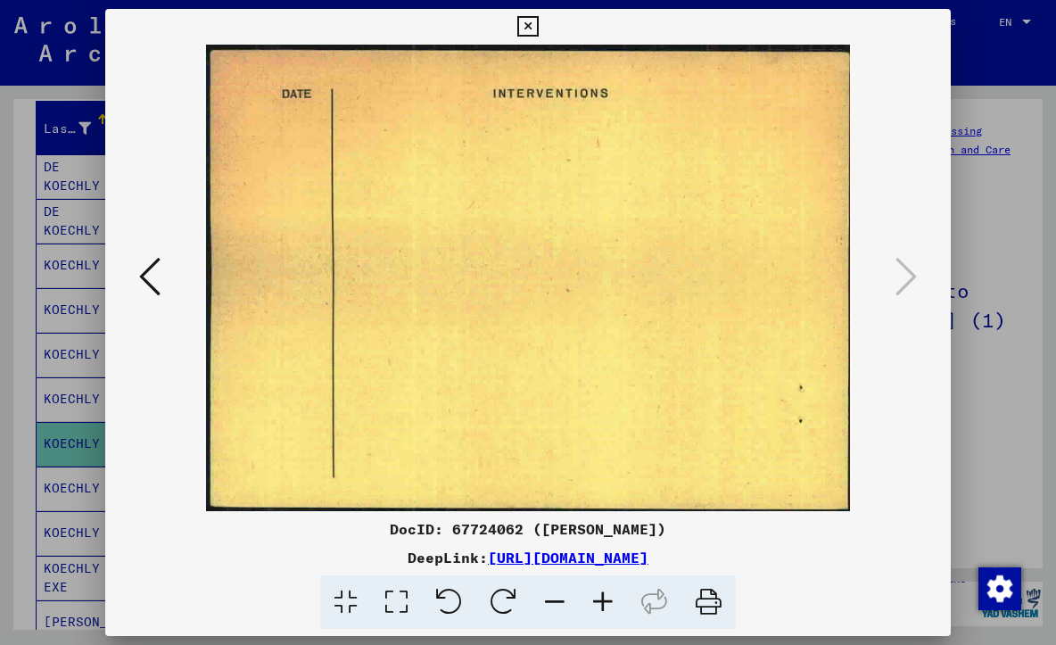
click at [1010, 371] on div at bounding box center [528, 322] width 1056 height 645
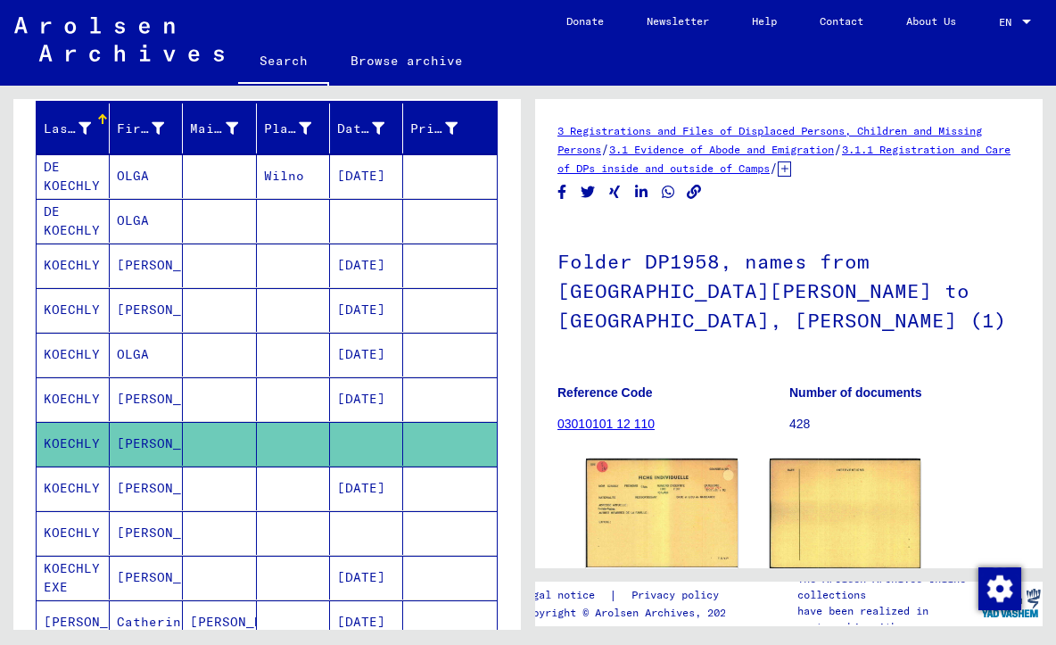
click at [68, 485] on mat-cell "KOECHLY" at bounding box center [73, 488] width 73 height 44
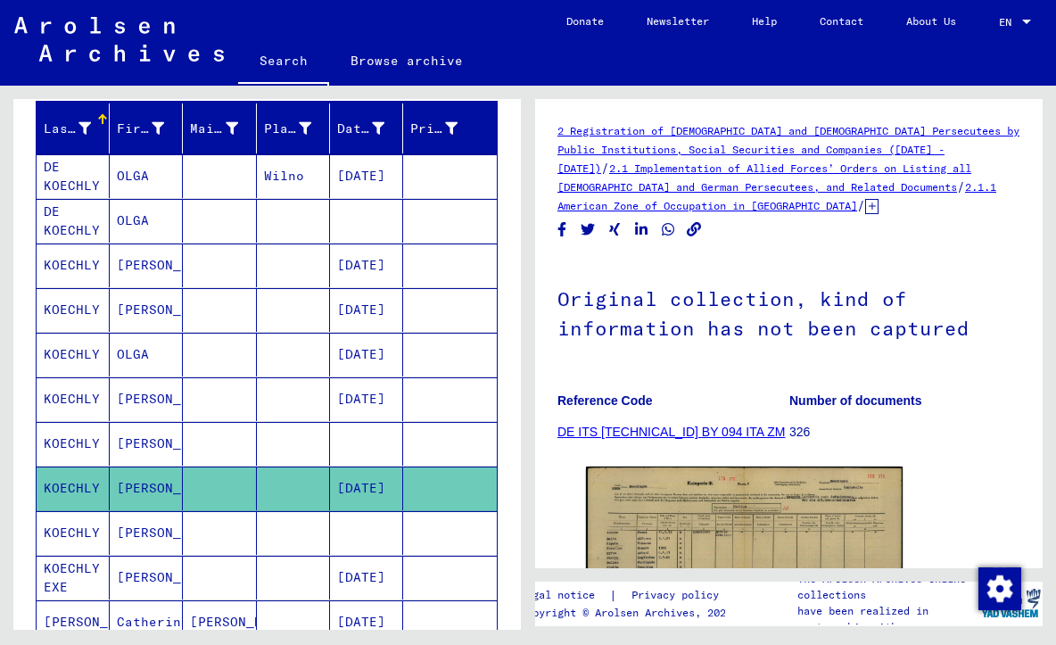
click at [67, 529] on mat-cell "KOECHLY" at bounding box center [73, 533] width 73 height 44
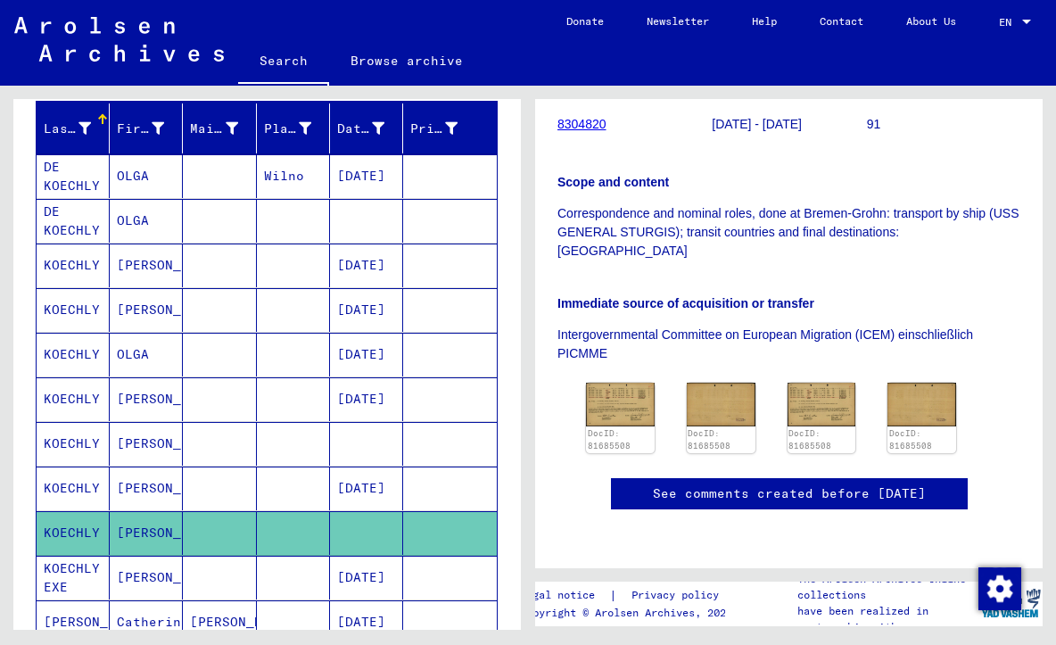
scroll to position [382, 0]
click at [620, 381] on img at bounding box center [620, 403] width 72 height 45
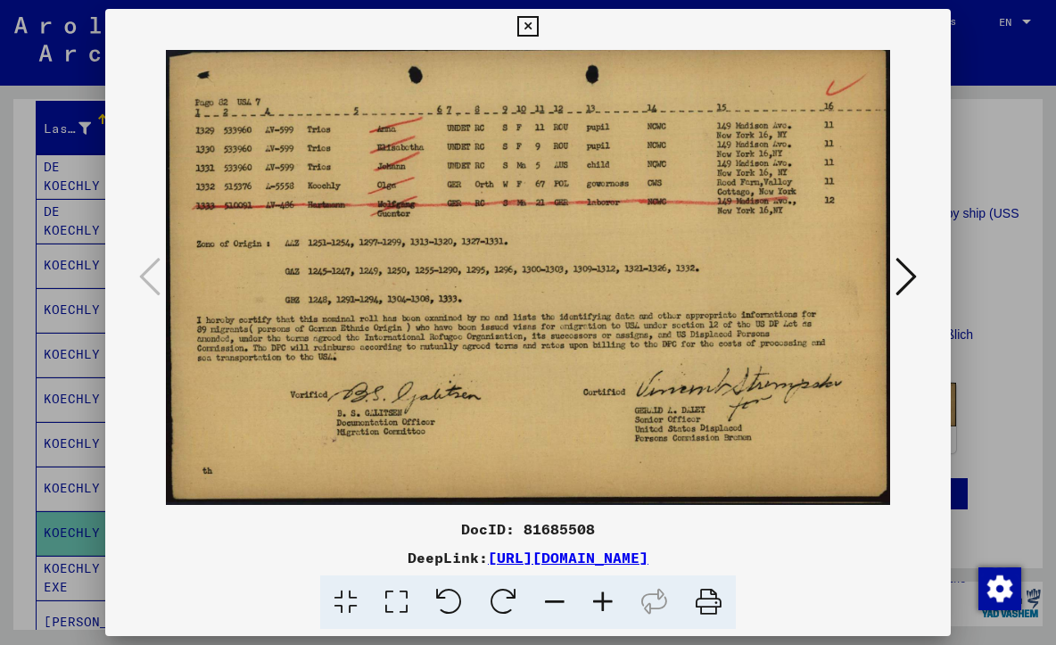
click at [912, 278] on icon at bounding box center [905, 276] width 21 height 43
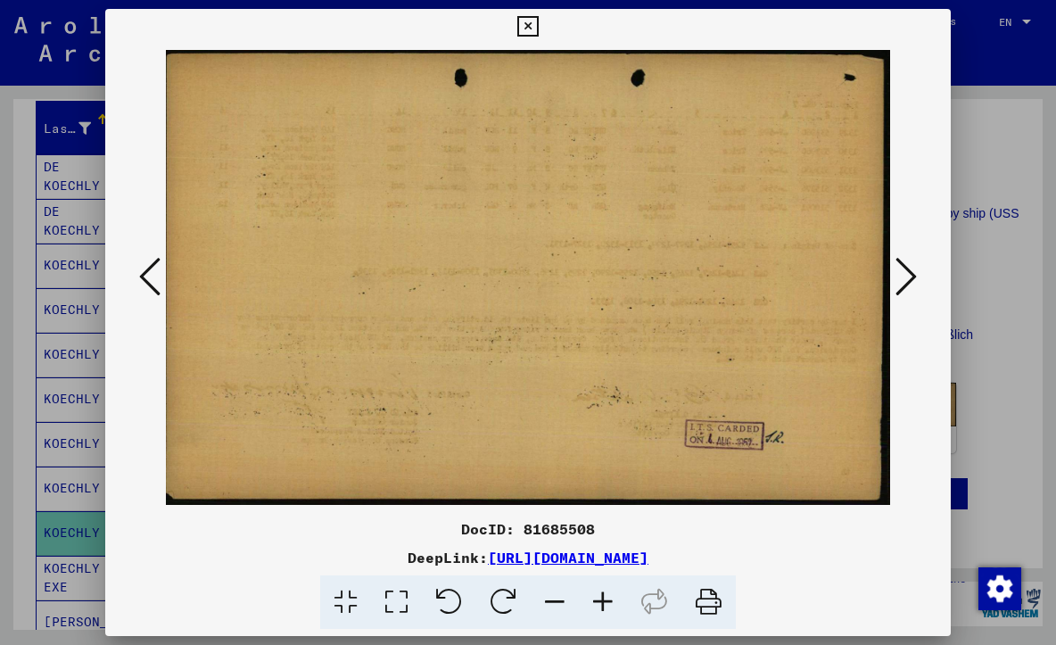
click at [912, 278] on icon at bounding box center [905, 276] width 21 height 43
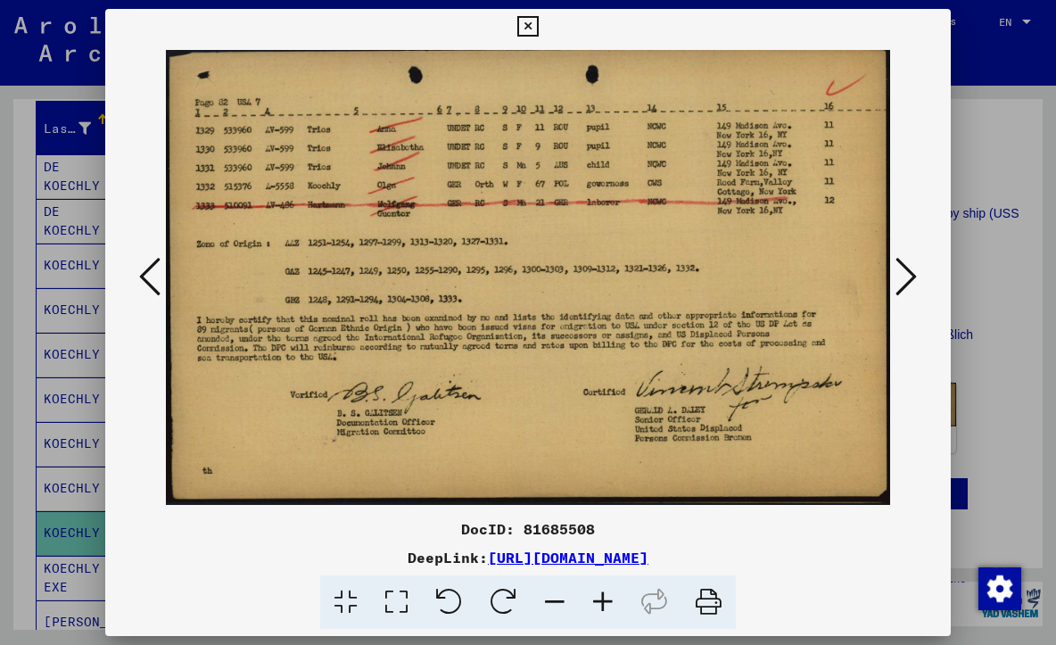
click at [911, 278] on icon at bounding box center [905, 276] width 21 height 43
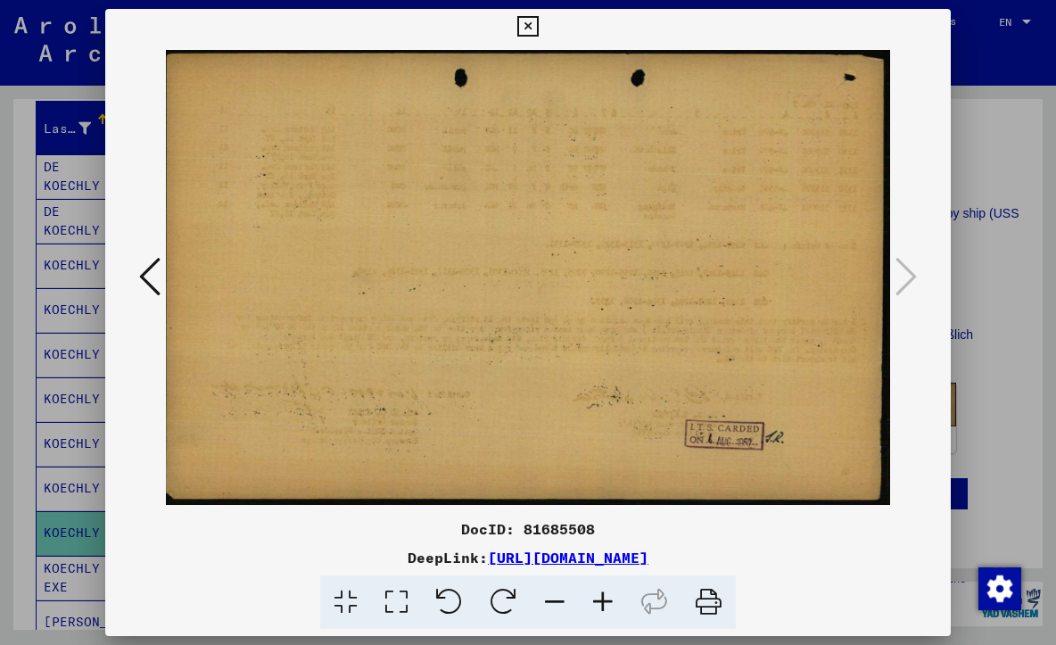
click at [996, 332] on div at bounding box center [528, 322] width 1056 height 645
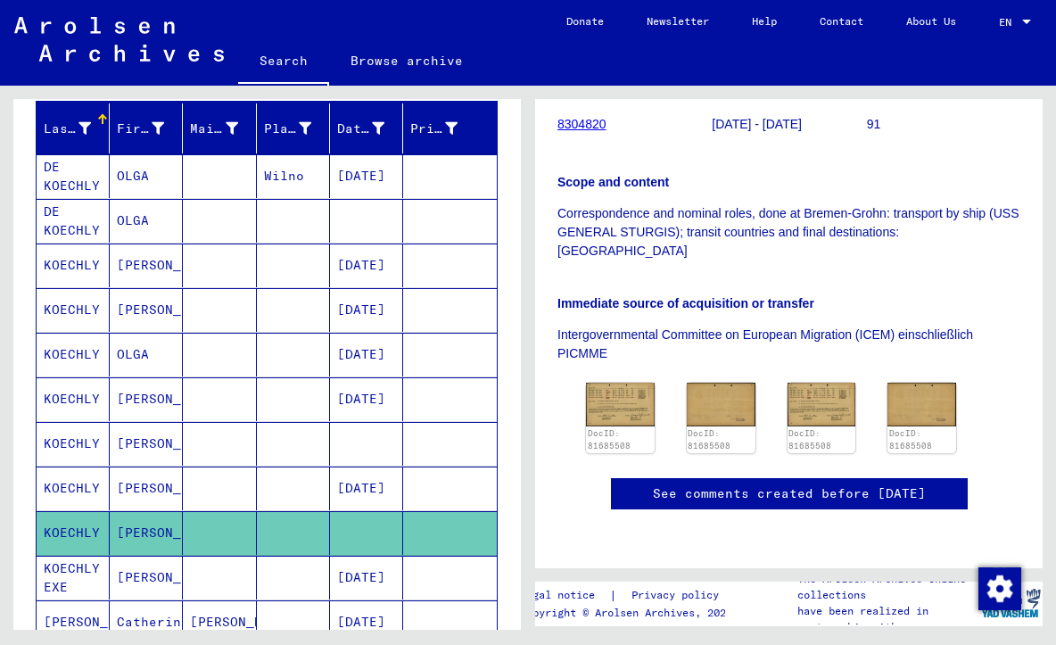
click at [63, 571] on icon at bounding box center [74, 573] width 45 height 71
click at [62, 578] on icon at bounding box center [74, 573] width 45 height 71
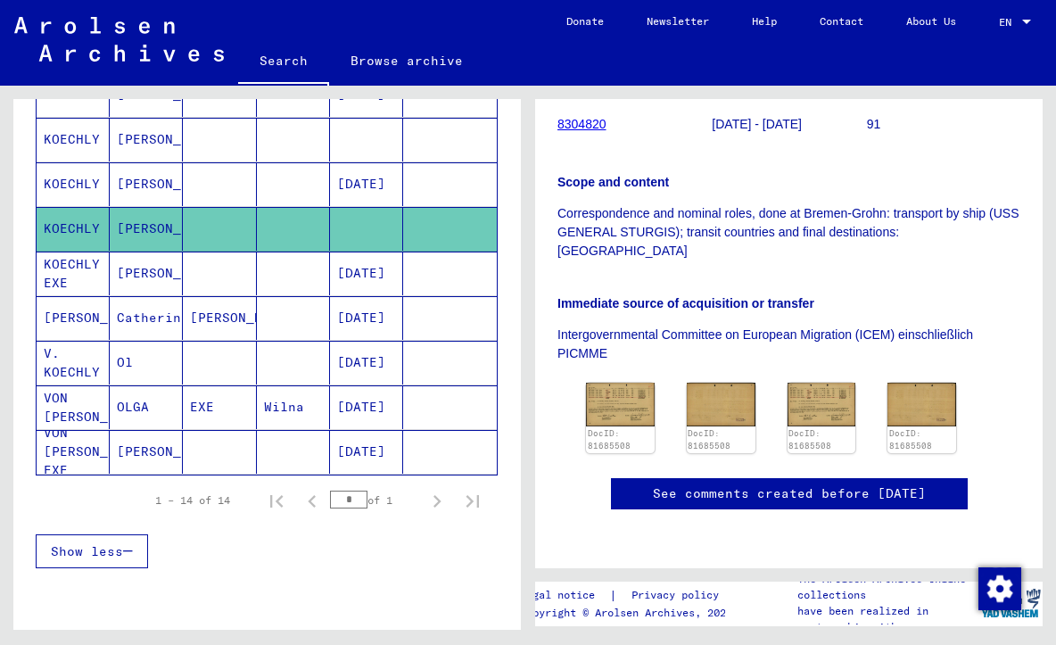
scroll to position [533, 0]
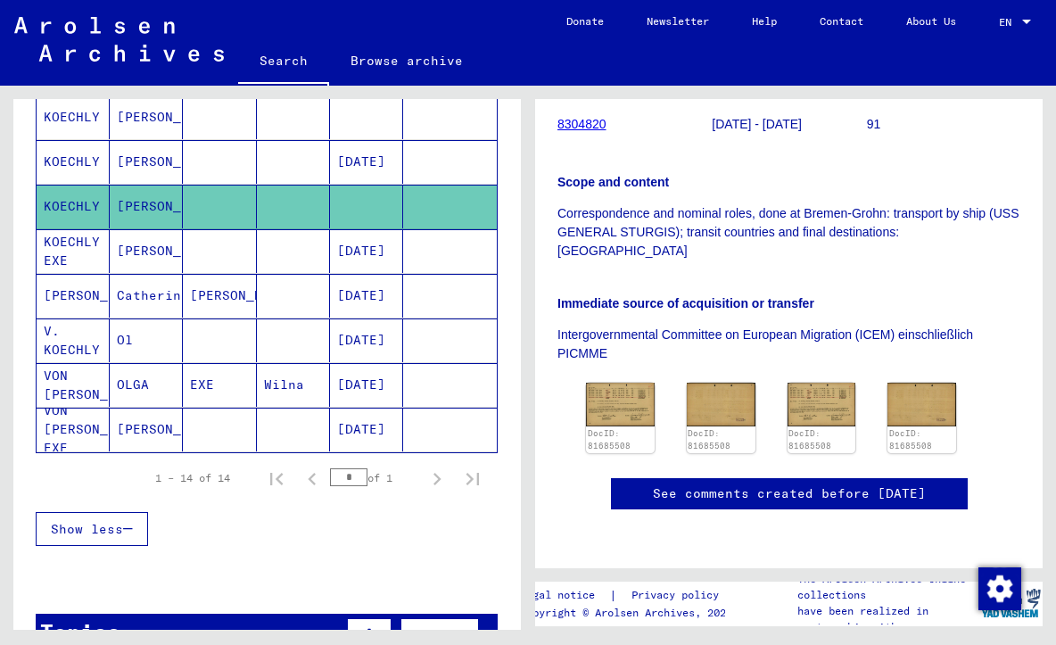
click at [62, 245] on mat-cell "KOECHLY EXE" at bounding box center [73, 251] width 73 height 44
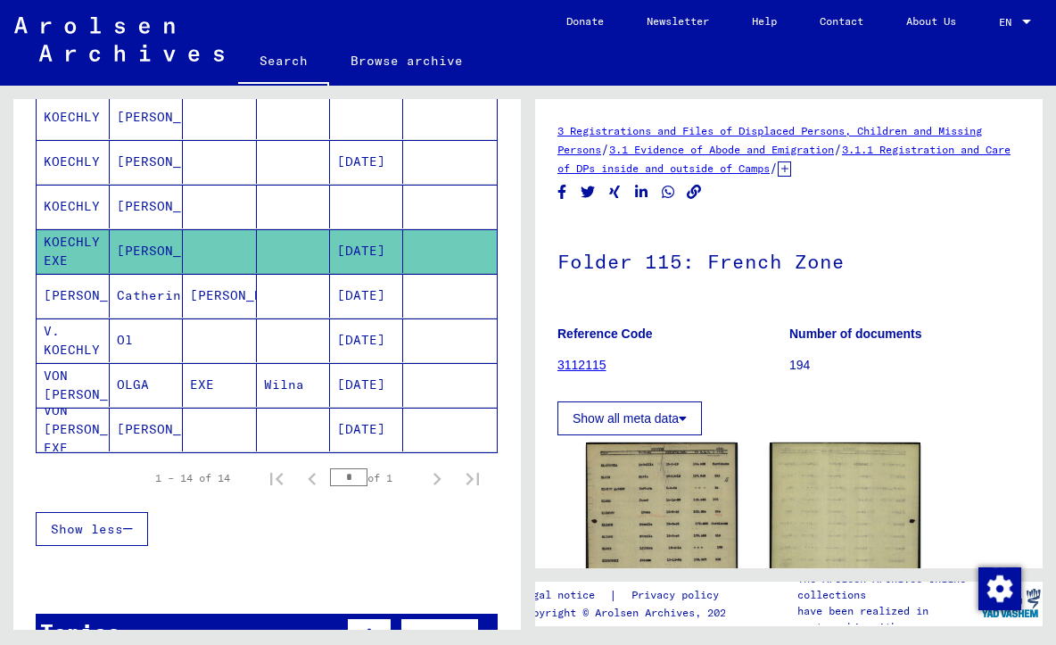
click at [75, 302] on mat-cell "[PERSON_NAME]" at bounding box center [73, 296] width 73 height 44
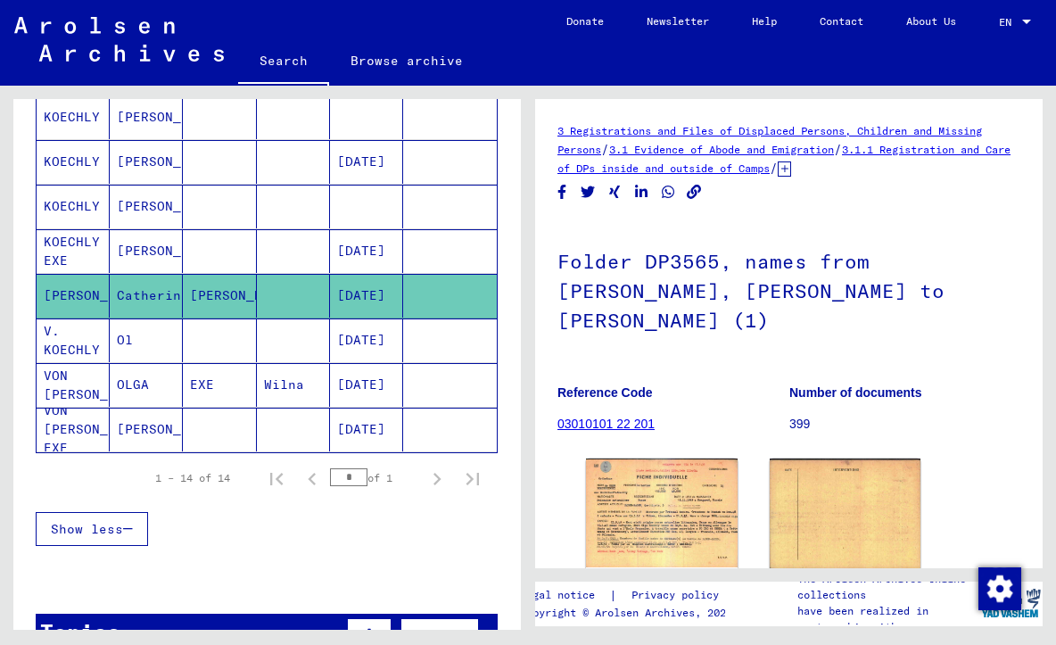
click at [70, 338] on mat-cell "V. KOECHLY" at bounding box center [73, 340] width 73 height 44
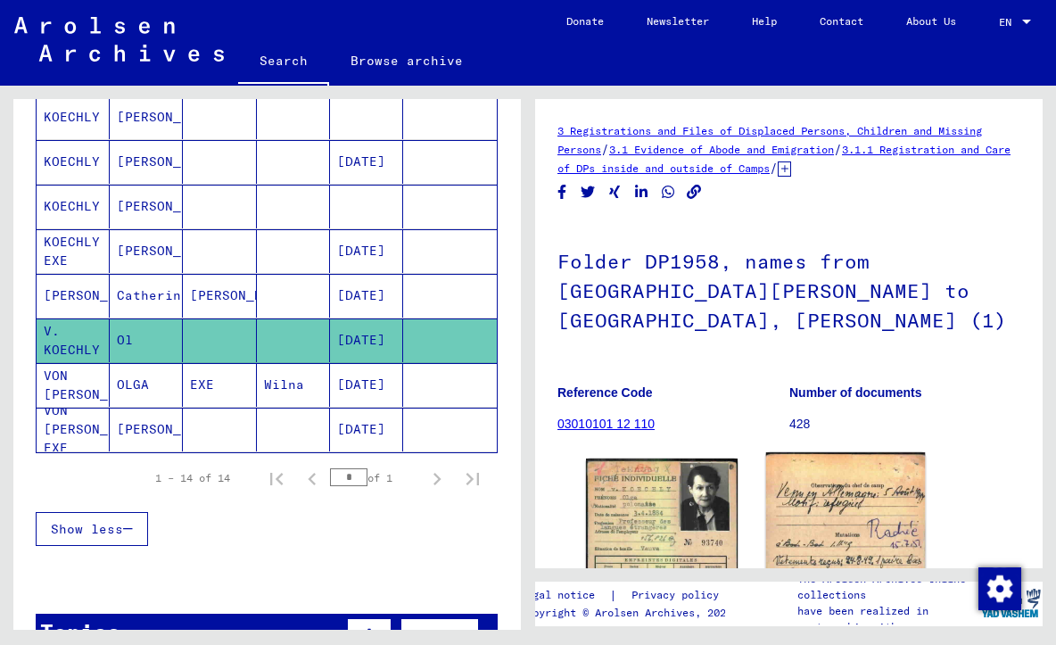
click at [828, 517] on img at bounding box center [844, 567] width 159 height 231
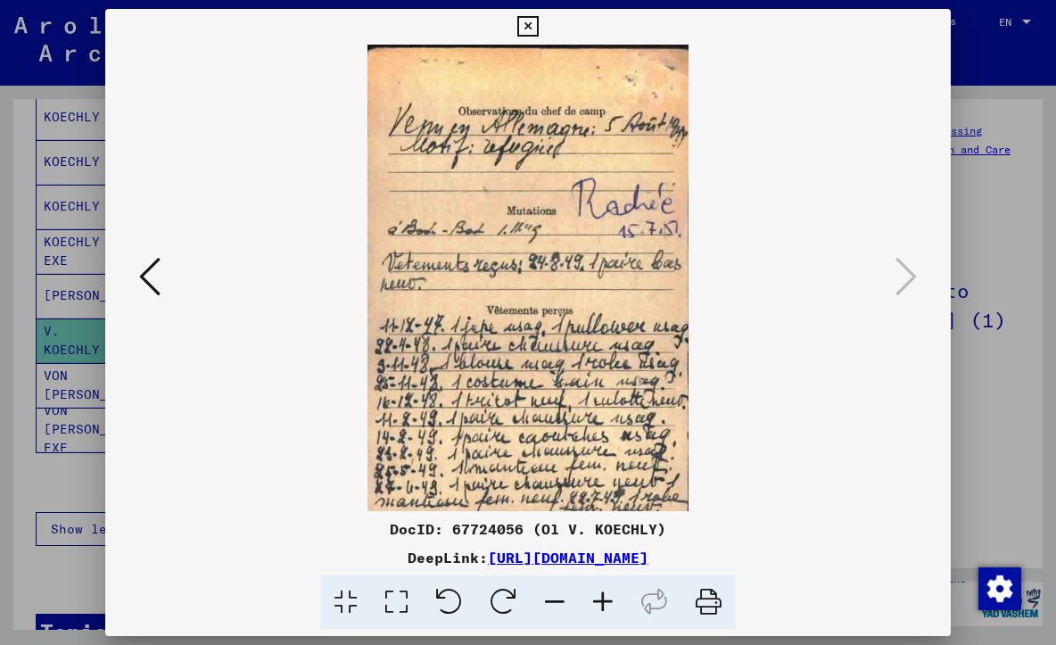
click at [1001, 339] on div at bounding box center [528, 322] width 1056 height 645
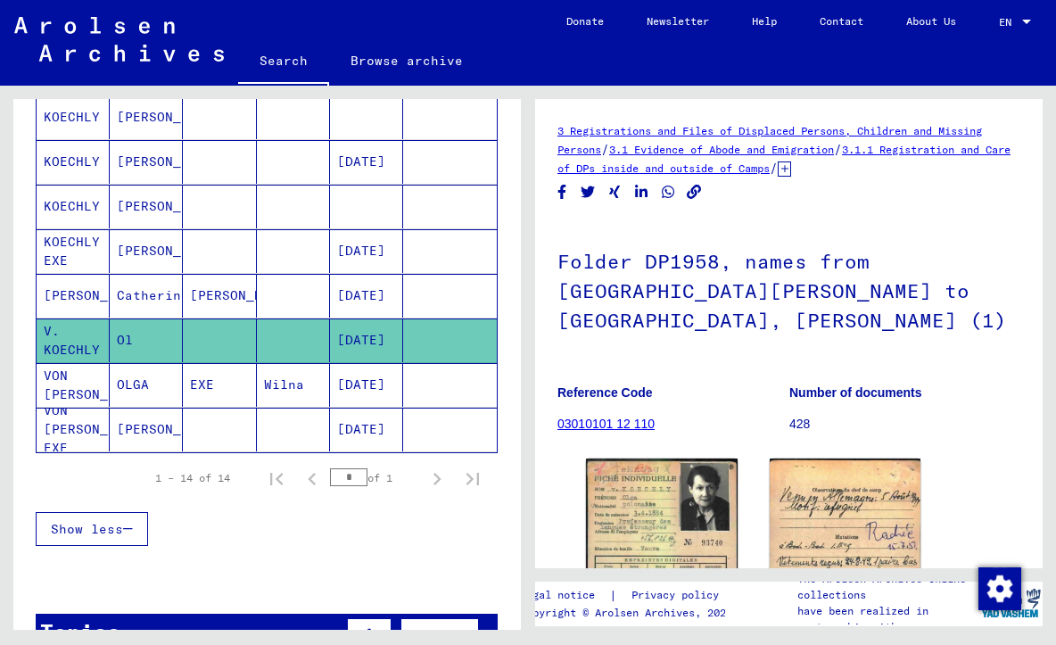
click at [66, 367] on mat-cell "VON [PERSON_NAME]" at bounding box center [73, 385] width 73 height 44
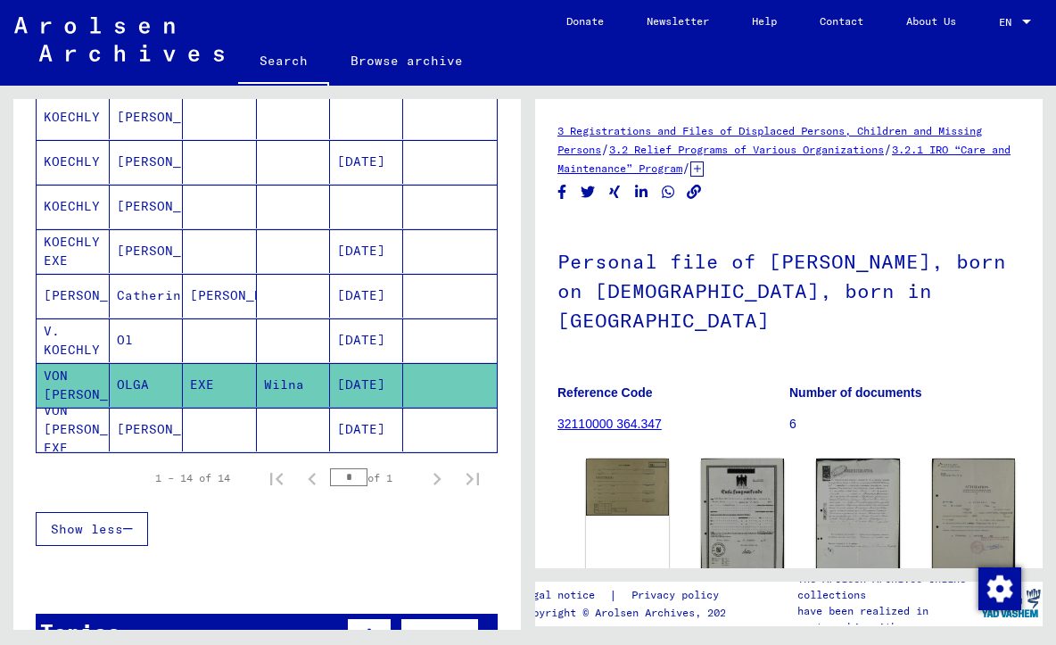
click at [82, 419] on mat-cell "VON [PERSON_NAME] EXE" at bounding box center [73, 430] width 73 height 44
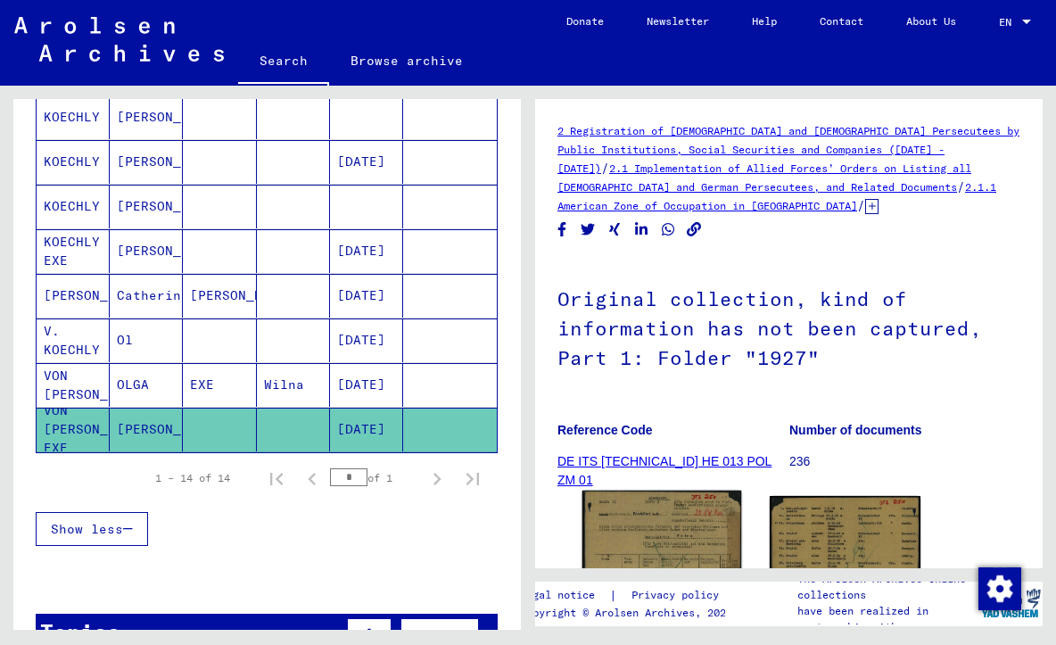
click at [692, 540] on img at bounding box center [661, 600] width 159 height 218
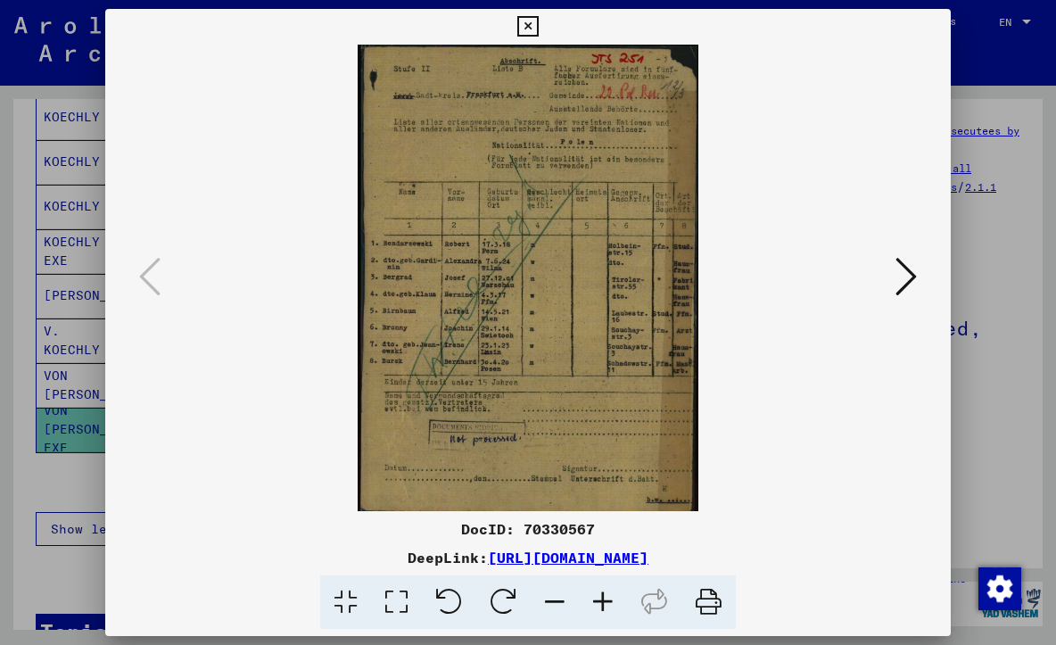
click at [514, 139] on img at bounding box center [527, 278] width 723 height 466
click at [596, 605] on icon at bounding box center [603, 602] width 48 height 54
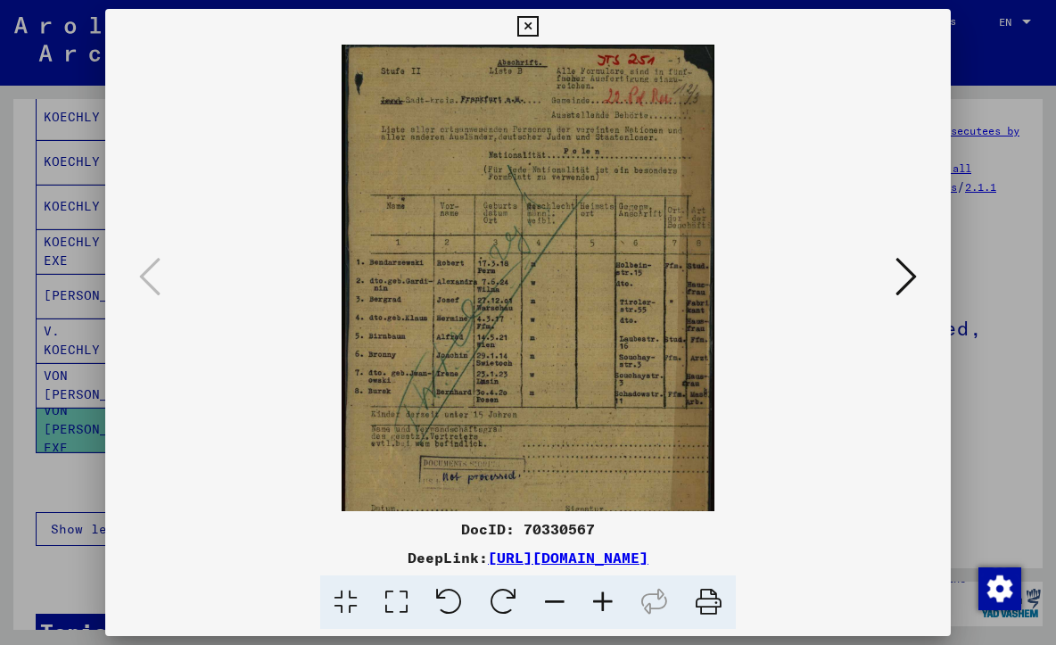
click at [605, 603] on icon at bounding box center [603, 602] width 48 height 54
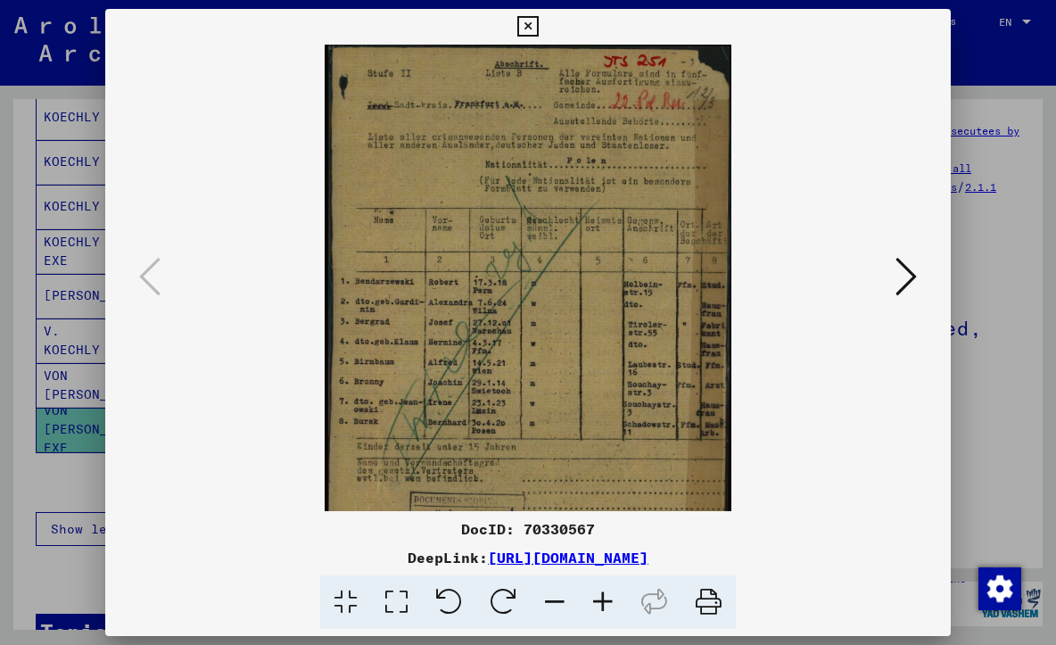
click at [605, 603] on icon at bounding box center [603, 602] width 48 height 54
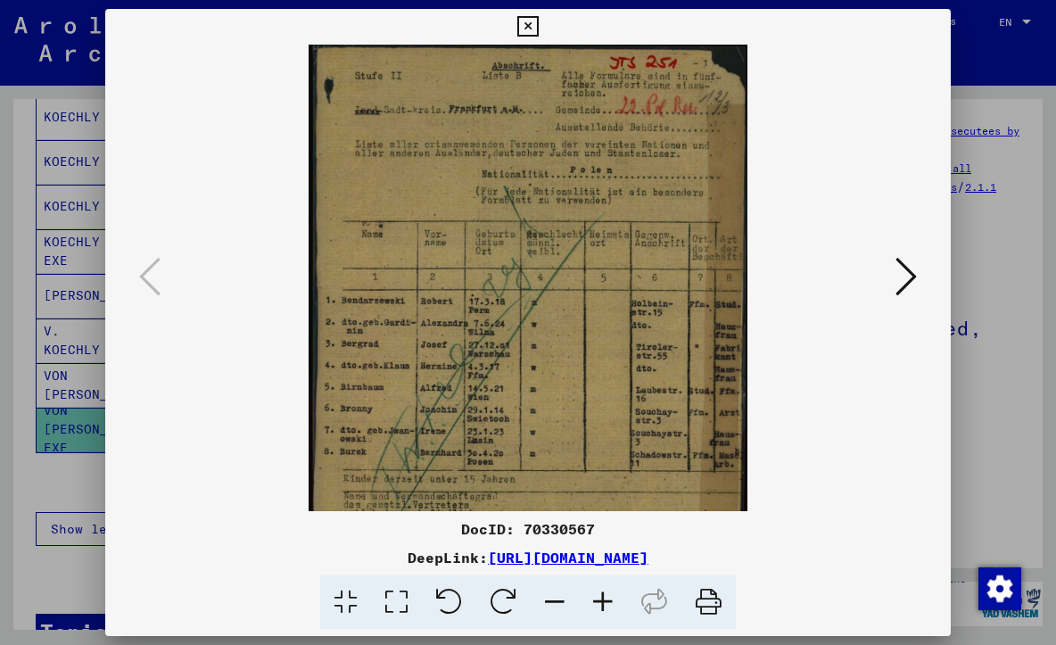
click at [605, 603] on icon at bounding box center [603, 602] width 48 height 54
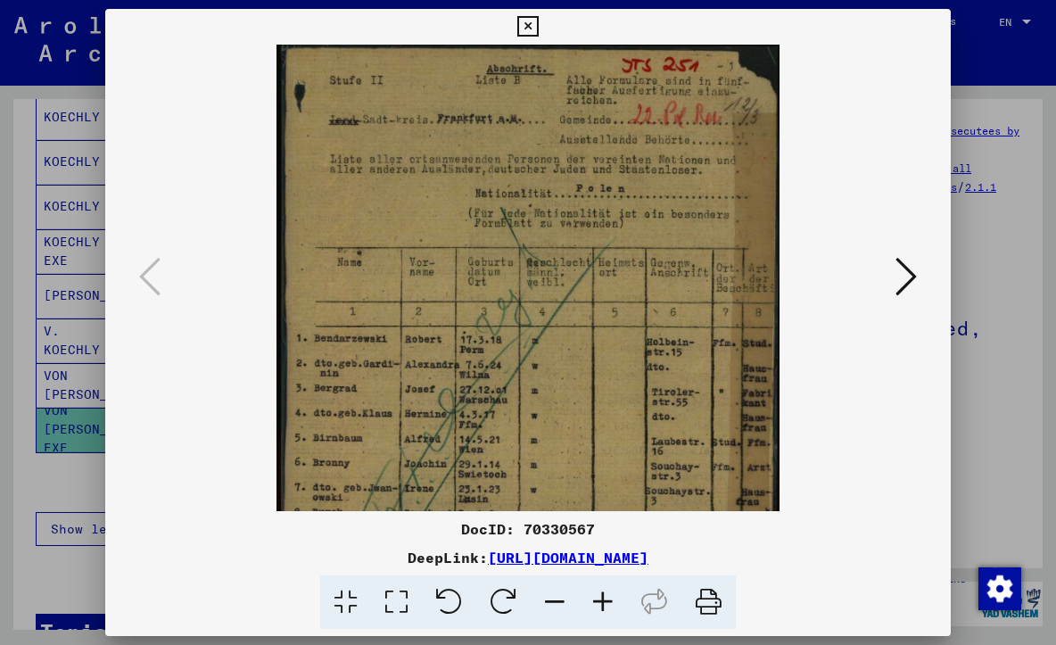
click at [605, 603] on icon at bounding box center [603, 602] width 48 height 54
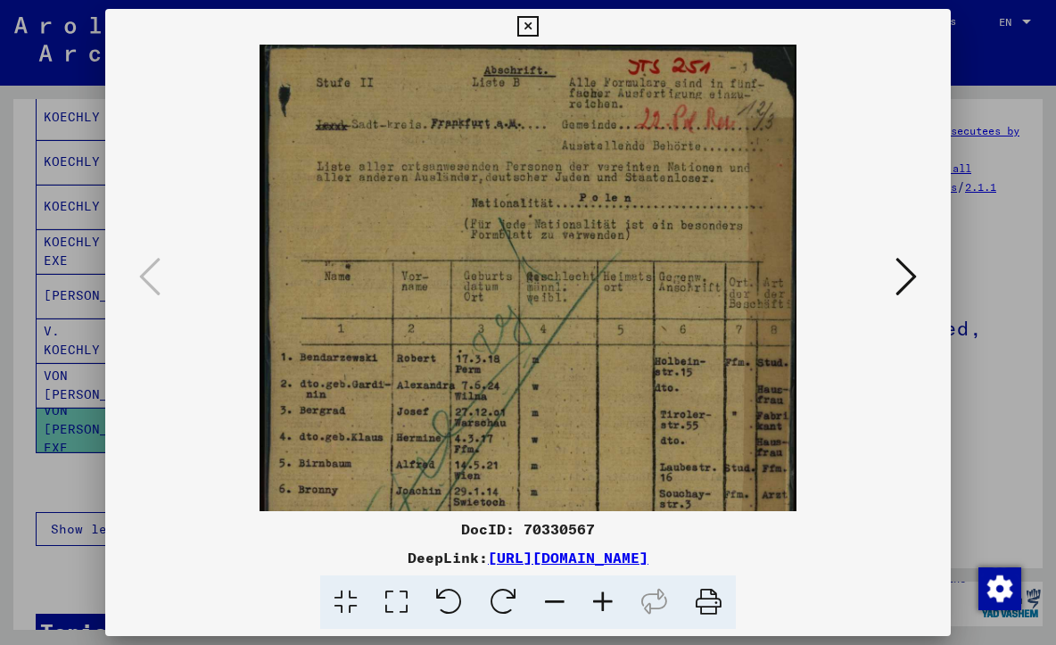
click at [605, 603] on icon at bounding box center [603, 602] width 48 height 54
